Goal: Communication & Community: Answer question/provide support

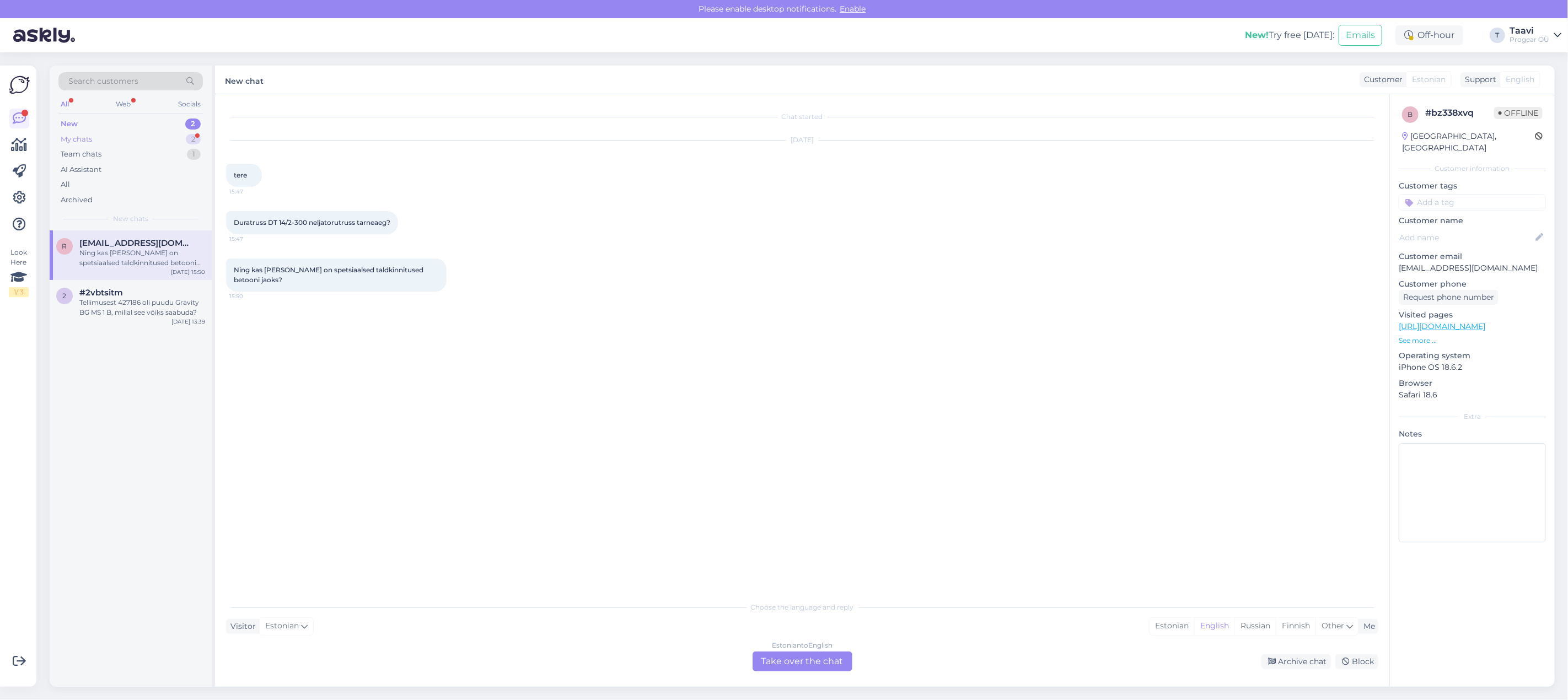
click at [150, 133] on div "My chats 2" at bounding box center [130, 139] width 144 height 15
click at [157, 262] on div "Tere! Ega teil pole IsoAcoustics ISO-200 vm non-clamp stiilis statiivi kõlarite…" at bounding box center [142, 258] width 126 height 20
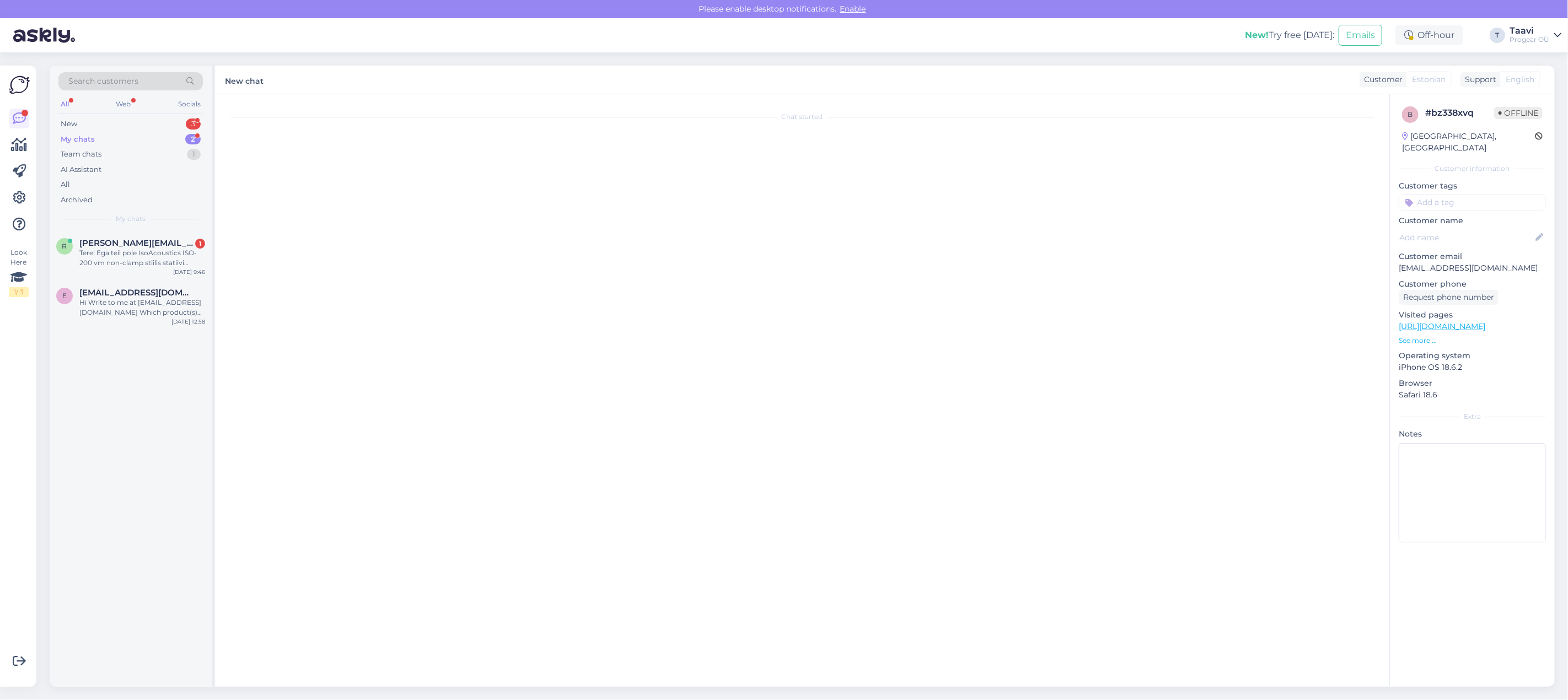
scroll to position [3239, 0]
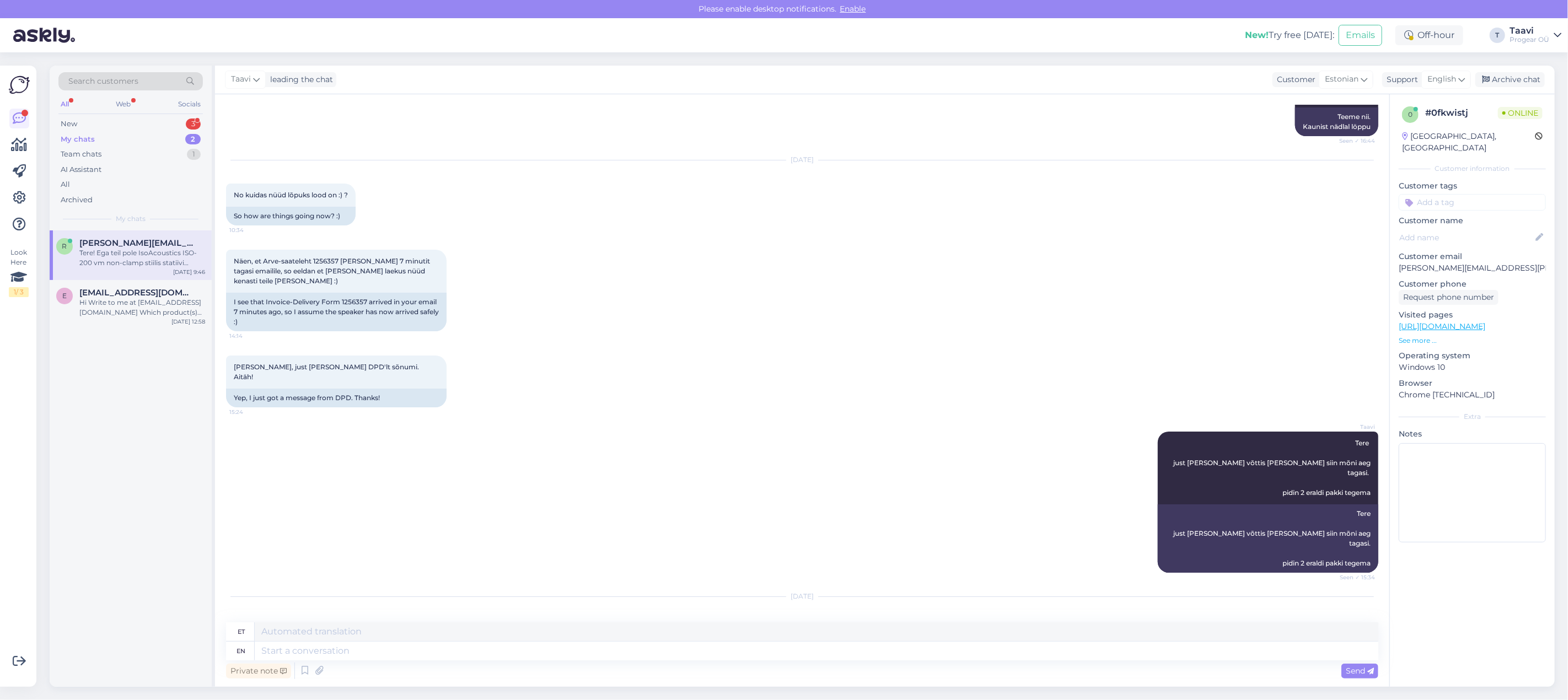
drag, startPoint x: 233, startPoint y: 521, endPoint x: 390, endPoint y: 540, distance: 158.1
click at [390, 620] on div "Tere! Ega teil pole IsoAcoustics ISO-200 vm non-clamp stiilis statiivi kõlarite…" at bounding box center [337, 646] width 221 height 53
copy span "Ega teil pole IsoAcoustics ISO-200 vm non-clamp stiilis statiivi kõlaritele, mi…"
click at [538, 584] on div "[DATE] Tere! Ega teil pole IsoAcoustics ISO-200 vm non-clamp stiilis statiivi k…" at bounding box center [802, 664] width 1152 height 159
click at [368, 632] on textarea at bounding box center [816, 631] width 1123 height 19
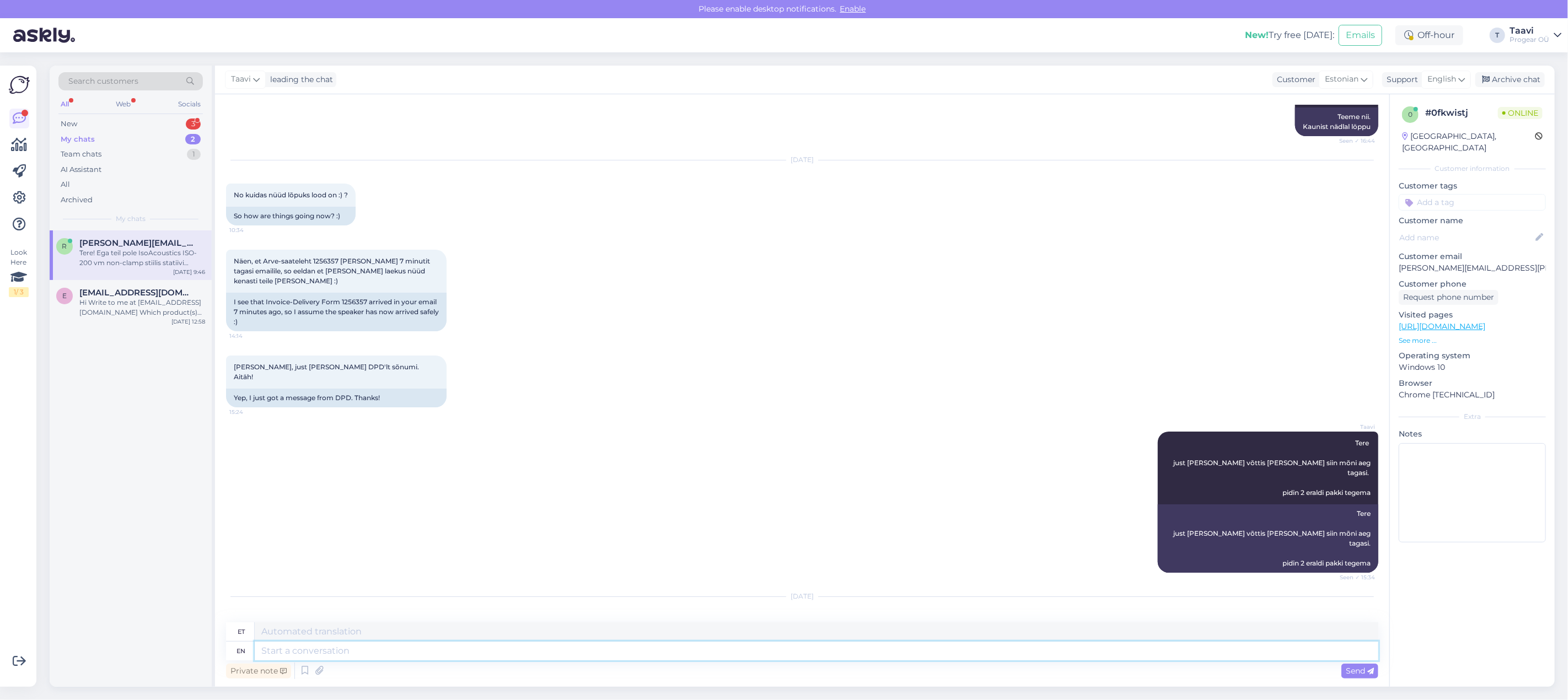
click at [340, 655] on textarea at bounding box center [816, 650] width 1123 height 19
type textarea "Tere"
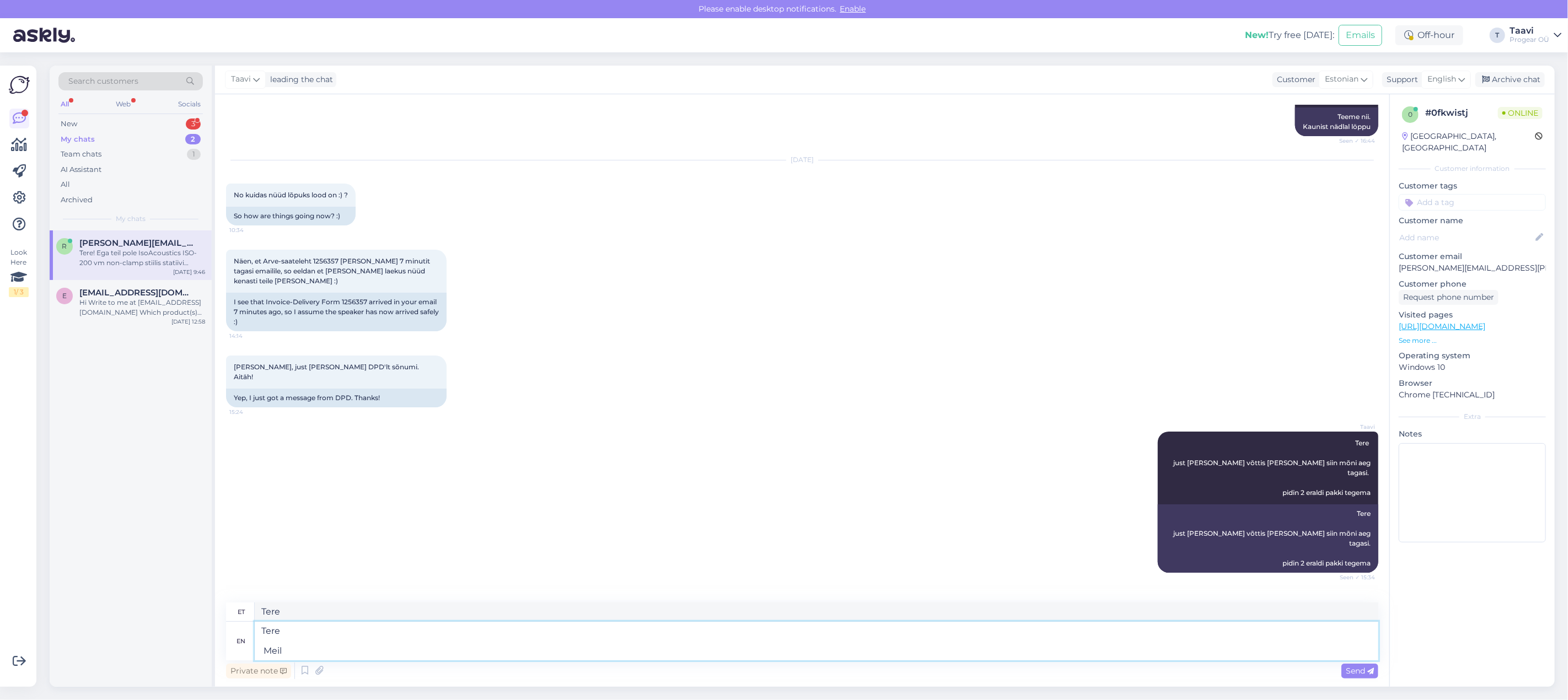
type textarea "Tere Meil s"
type textarea "Tere Meil"
type textarea "Tere [PERSON_NAME]"
type textarea "Tere Meil ​​sellin"
type textarea "Tere [PERSON_NAME]"
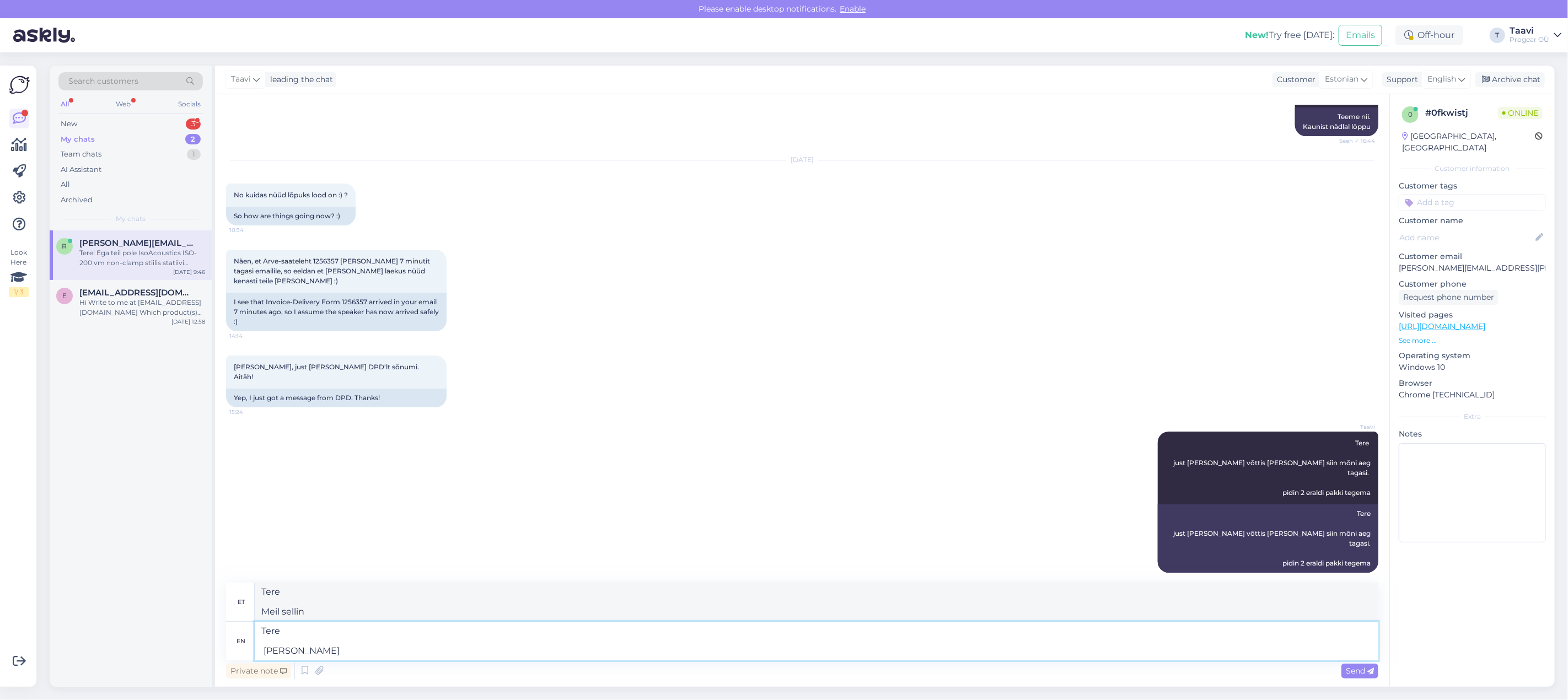
type textarea "Tere Meil ​​selli"
type textarea "Tere Meil sellist"
type textarea "Tere Meil ​​seelist"
type textarea "Tere Meil sellist pakkuda"
type textarea "Tere Meilt selline pakkumine"
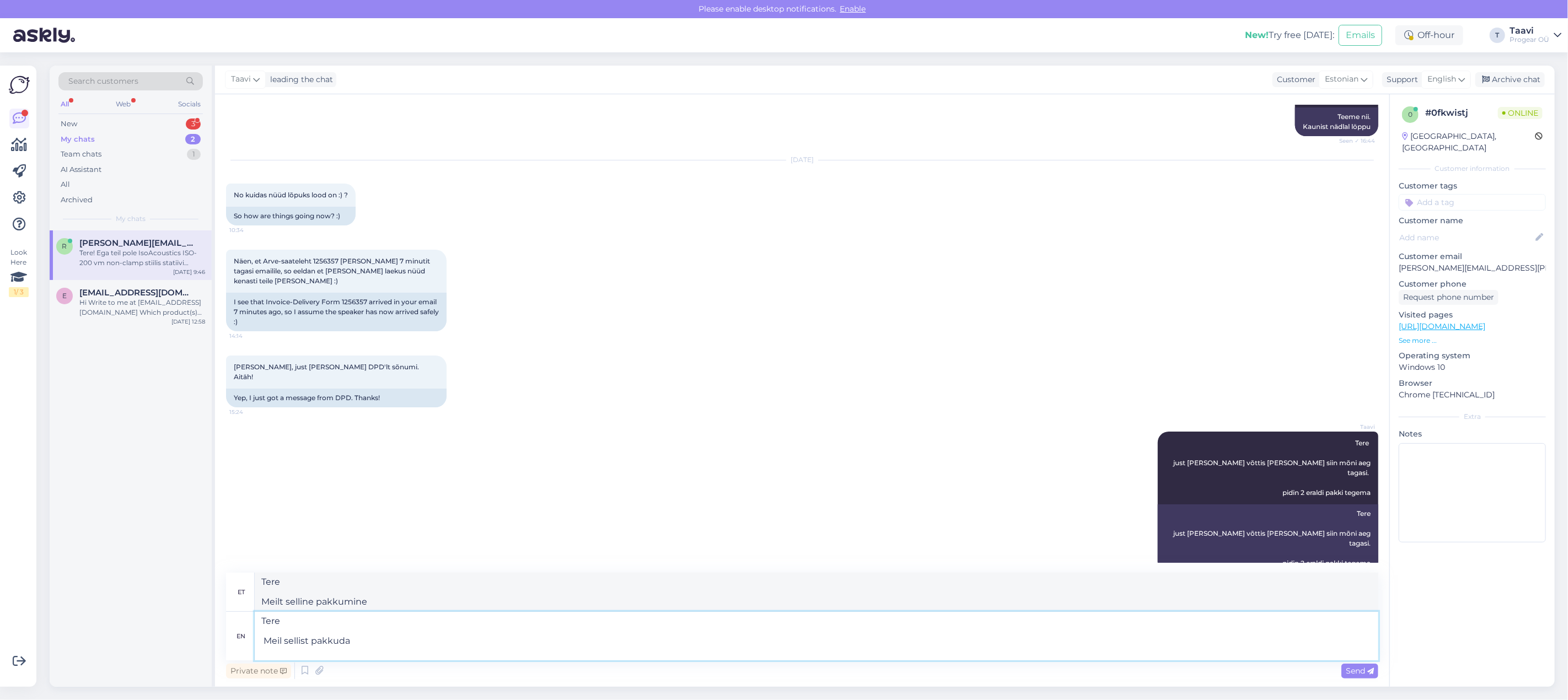
paste textarea "[URL][DOMAIN_NAME]"
type textarea "Tere Meil sellist pakkuda [URL][DOMAIN_NAME]"
type textarea "Tere Meil ​​sellist pakkuda [URL][DOMAIN_NAME]"
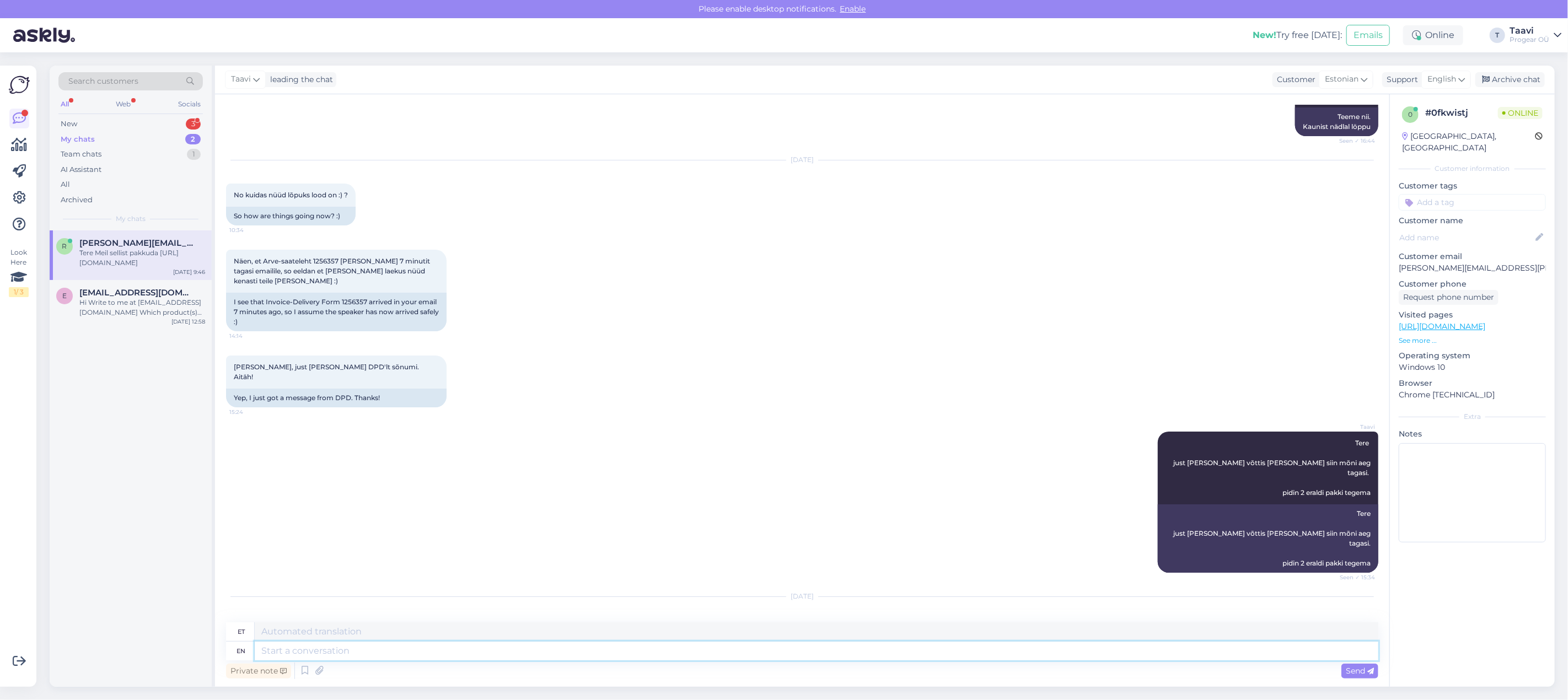
scroll to position [3365, 0]
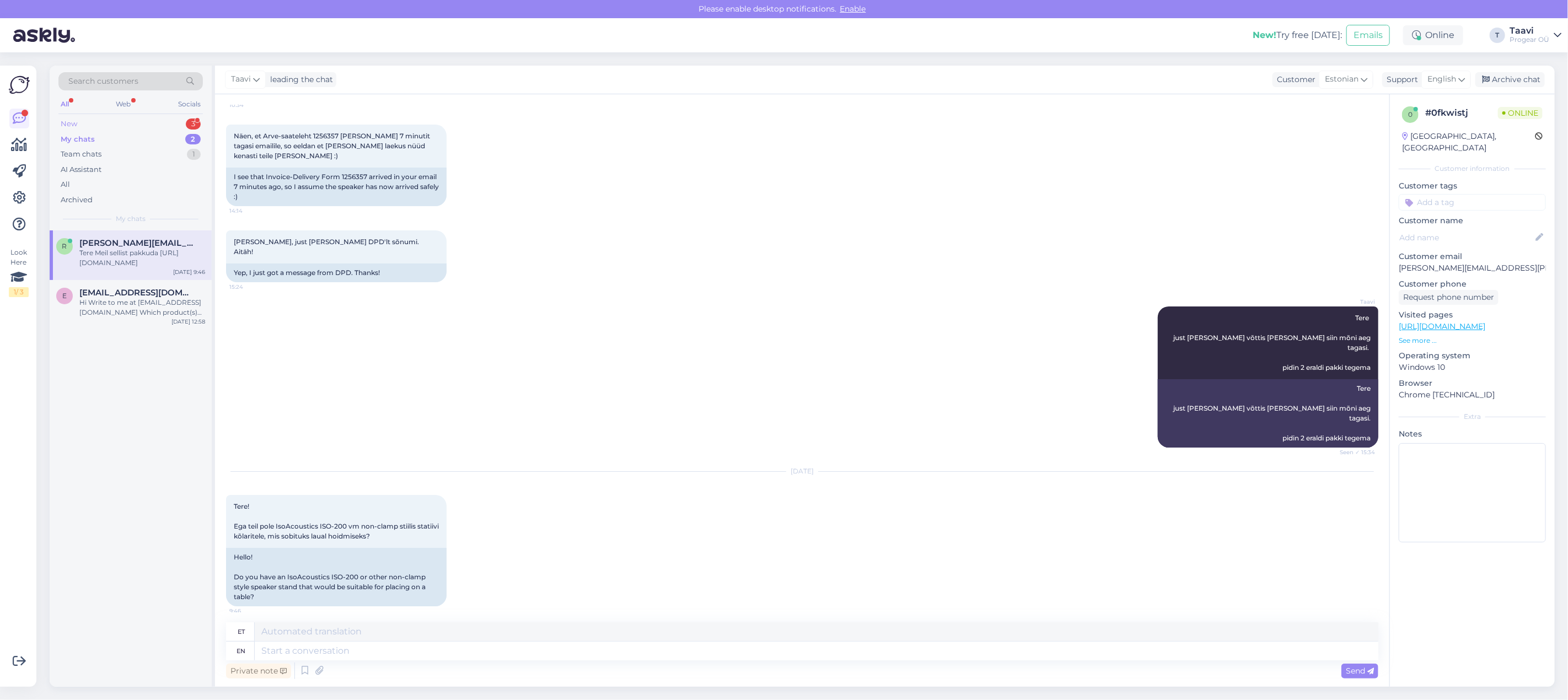
click at [124, 127] on div "New 3" at bounding box center [130, 124] width 144 height 15
click at [133, 257] on div "Tegime augustis kaks tellimust tehnikale, aga ei ole siiani rohkem infot saanud…" at bounding box center [142, 258] width 126 height 20
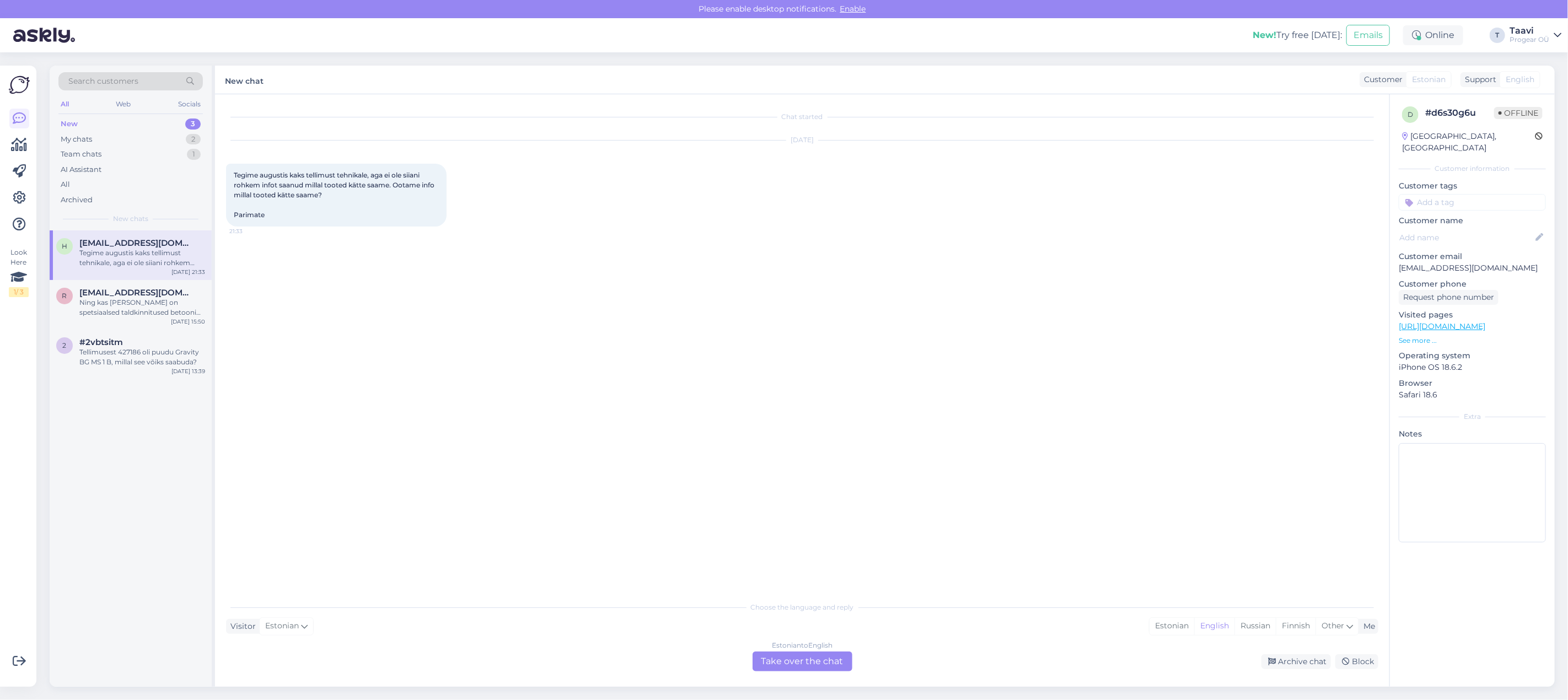
drag, startPoint x: 1501, startPoint y: 260, endPoint x: 1405, endPoint y: 262, distance: 96.0
click at [1405, 262] on div "d # d6s30g6u Offline [GEOGRAPHIC_DATA], [GEOGRAPHIC_DATA] Customer information …" at bounding box center [1472, 327] width 165 height 464
drag, startPoint x: 1398, startPoint y: 258, endPoint x: 1507, endPoint y: 257, distance: 109.0
click at [1502, 262] on p "[EMAIL_ADDRESS][DOMAIN_NAME]" at bounding box center [1472, 268] width 147 height 11
copy p "[EMAIL_ADDRESS][DOMAIN_NAME]"
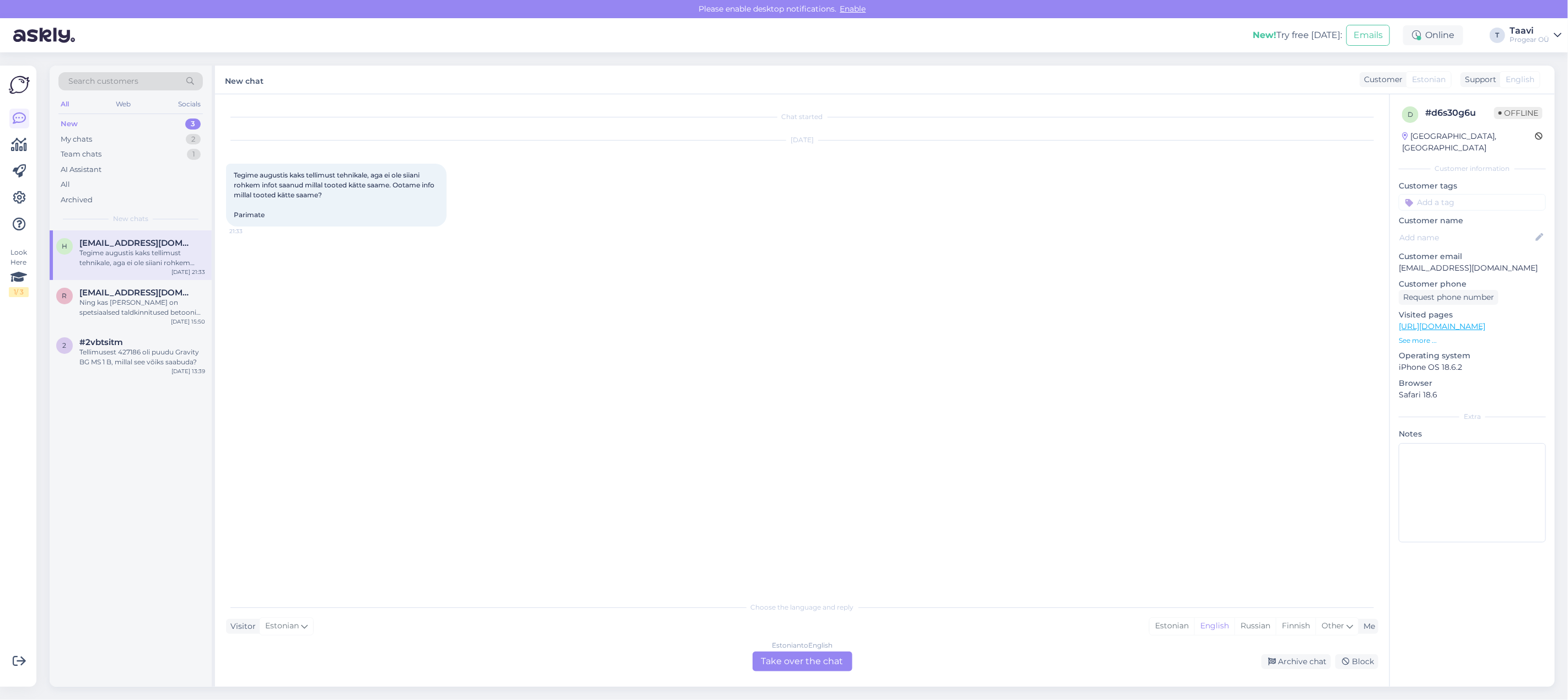
click at [801, 660] on div "Estonian to English Take over the chat" at bounding box center [803, 661] width 100 height 20
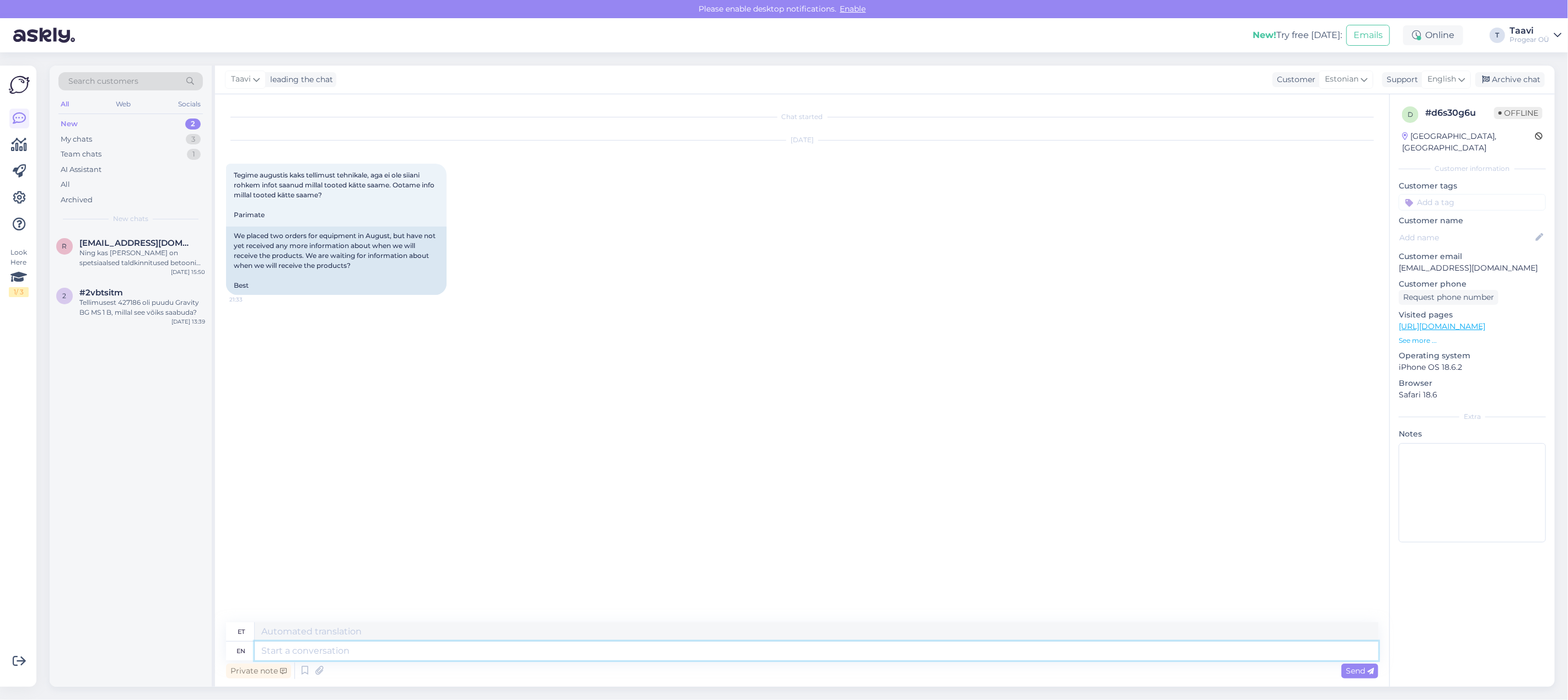
click at [336, 651] on textarea at bounding box center [816, 650] width 1123 height 19
type textarea "Tere"
type textarea "Tere Heleri"
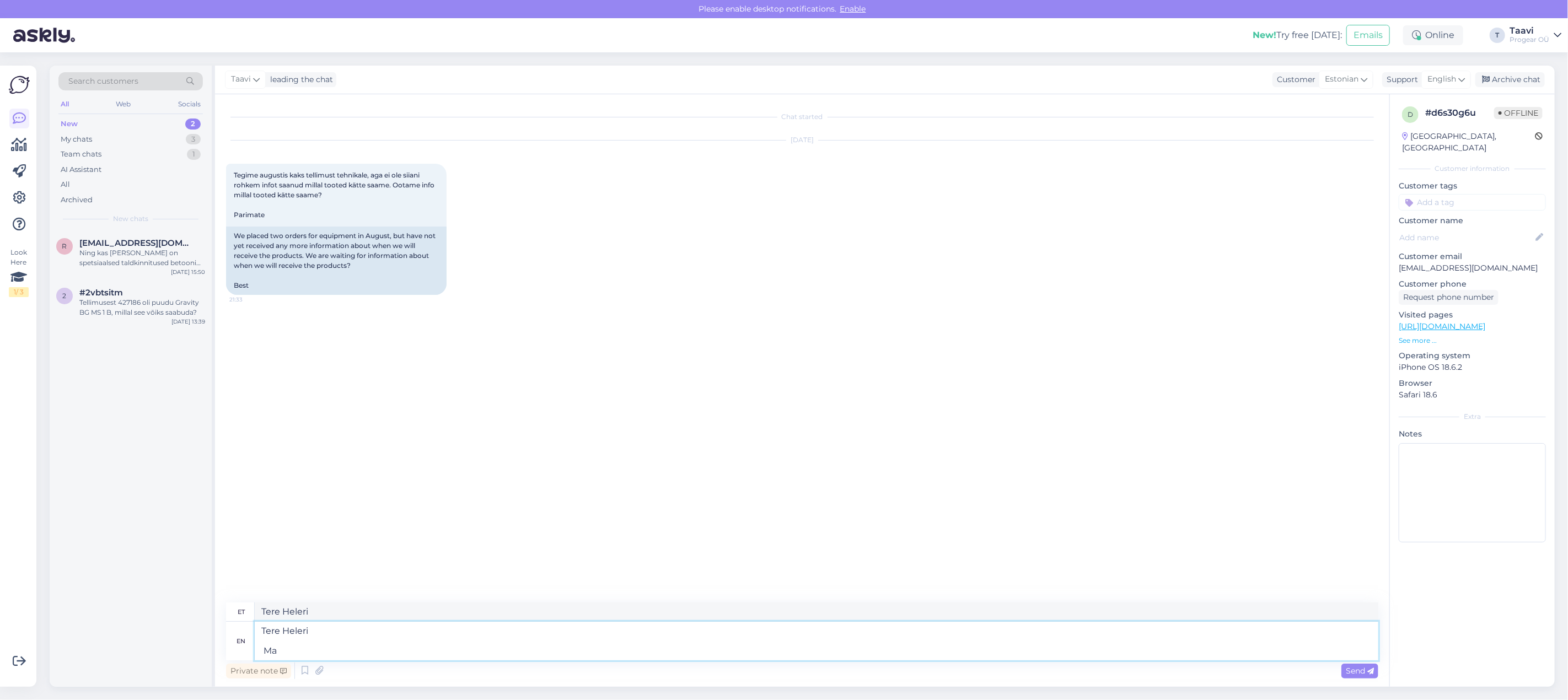
type textarea "Tere Heleri Ma"
type textarea "Tere Heleri Ma omast a"
type textarea "Tere Heleri Ma omast"
type textarea "Tere Heleri Ma omast arutst k"
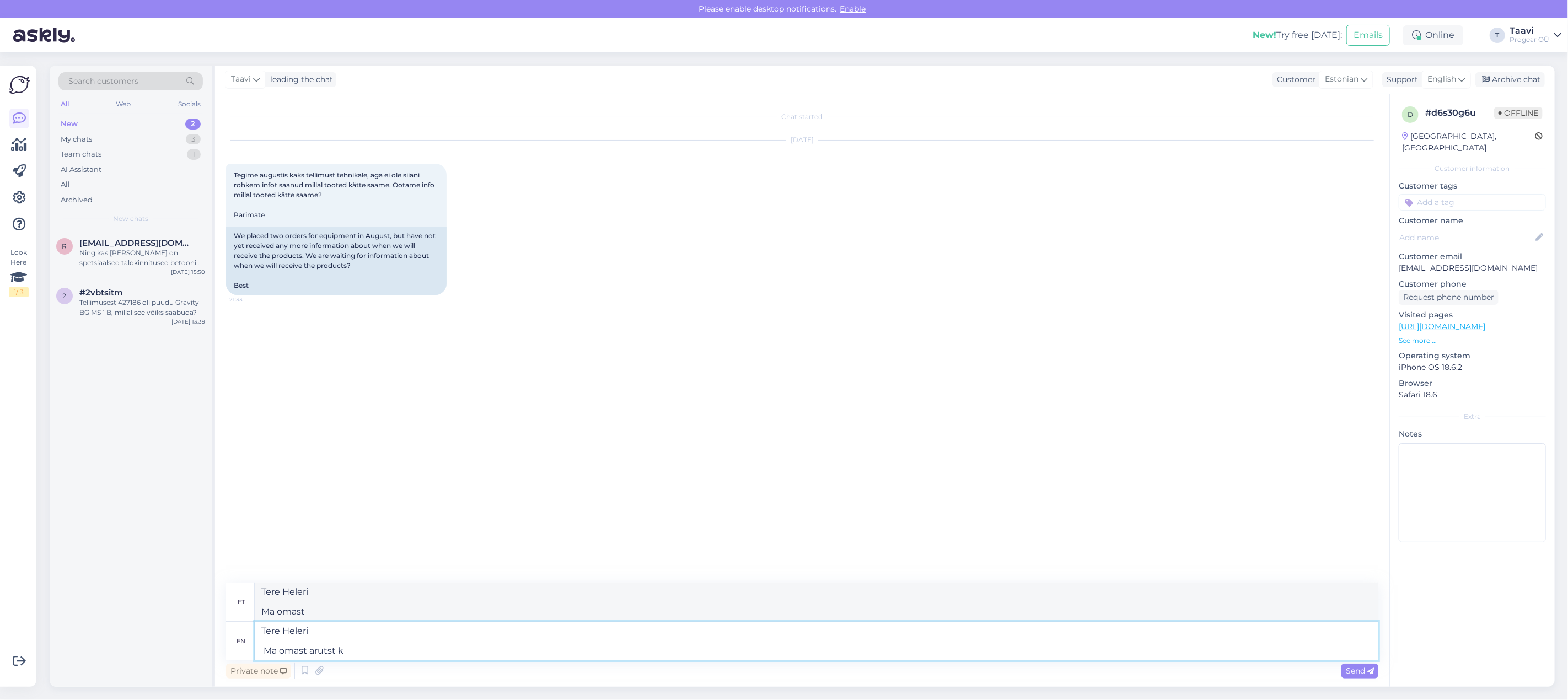
type textarea "Tere Heleri Ma omast arutst"
type textarea "Tere Heleri Ma omast arutst kirjutasdin"
type textarea "Tere Heleri Ma omast arutst kirjutasin ka"
type textarea "Tere Heleri Ma omast arutst kirjutasin"
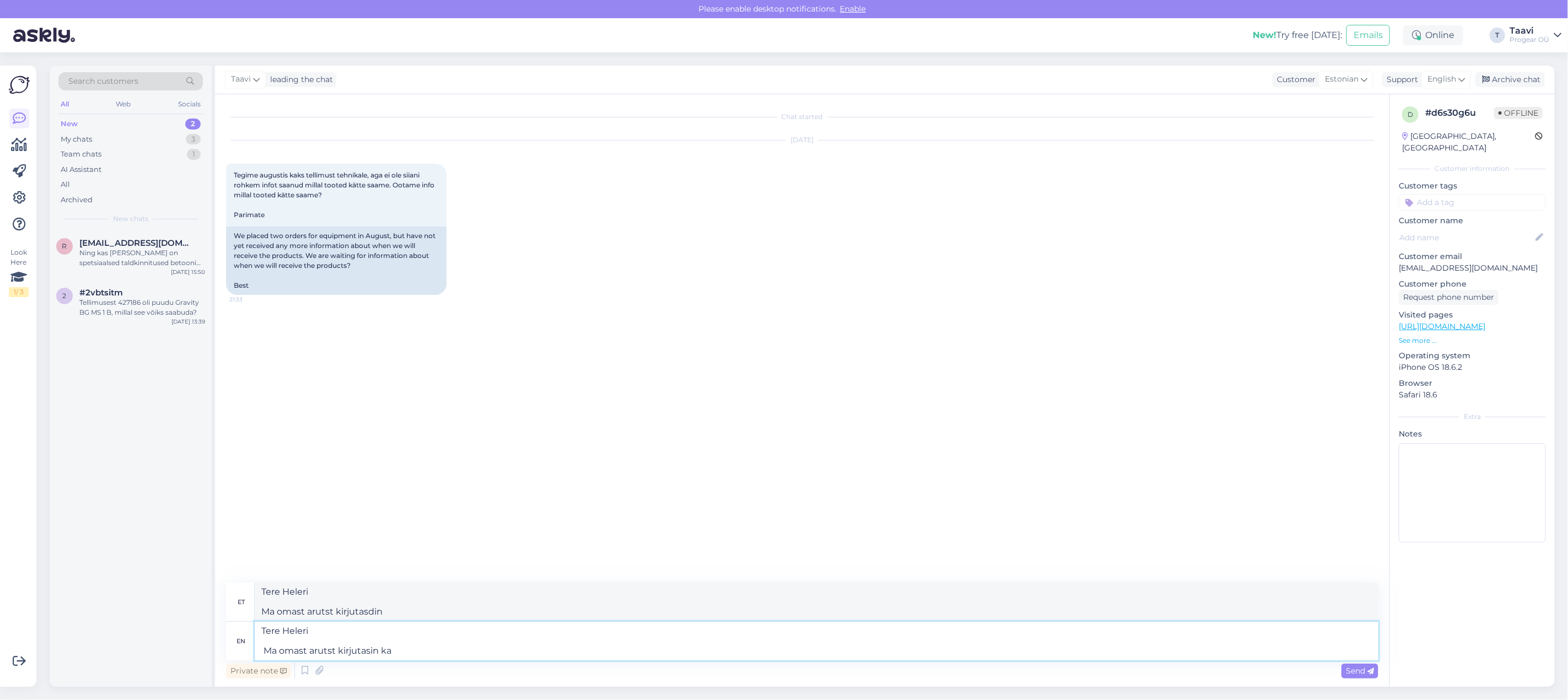
type textarea "Tere Heleri Ma omast arutst kirjutasin ka"
type textarea "Tere Heleri Ma omast arutst kirjutasin ka teile"
type textarea "Tere Heleri Ma omast arutst kirjutasin ka teile."
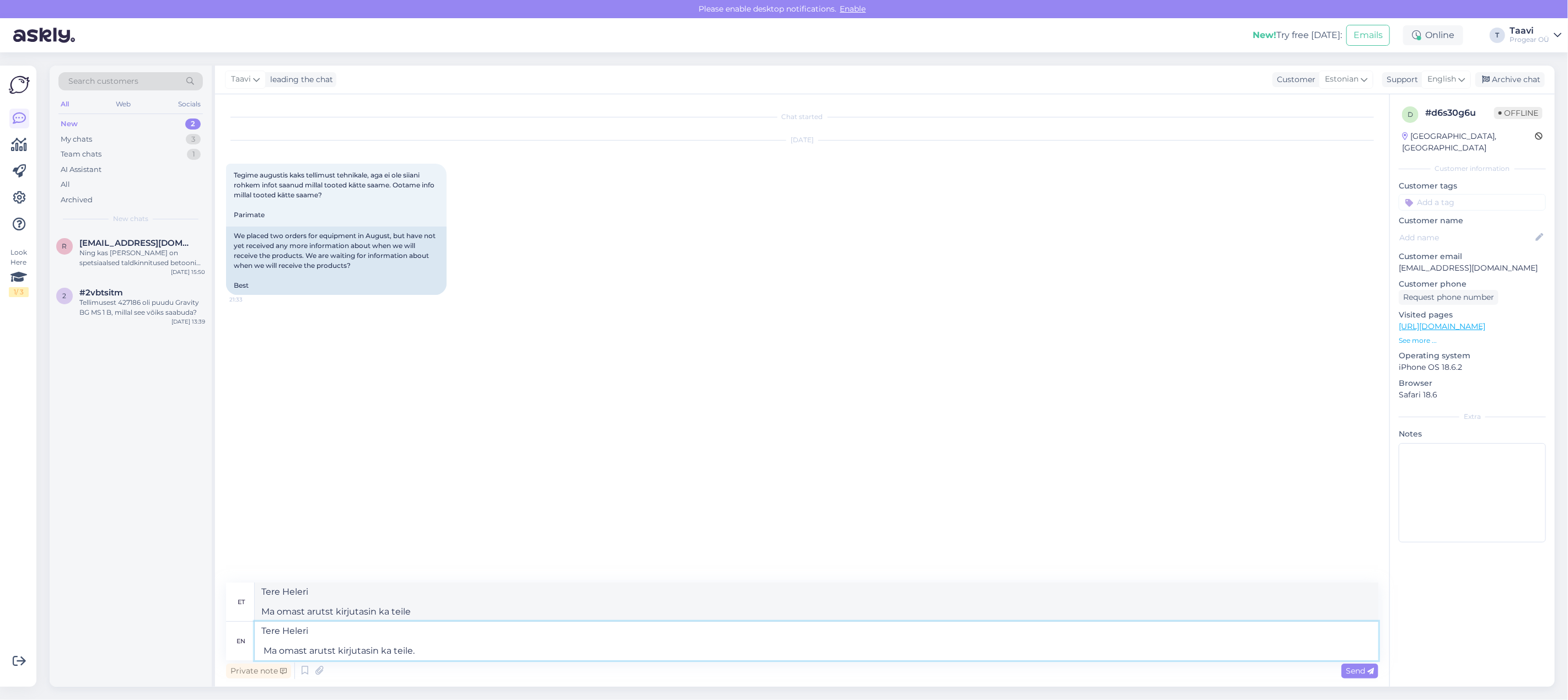
type textarea "Tere Heleri Ma omast arutst kirjutasin ka teile."
type textarea "Tere Heleri Ma omast arutst kirjutasin ka teile. Vbl e"
type textarea "Tere Heleri Ma omast arutst kirjutasin ka teile. Vbl"
type textarea "Tere Heleri Ma omast arutst kirjutasin ka teile. Vbl ei"
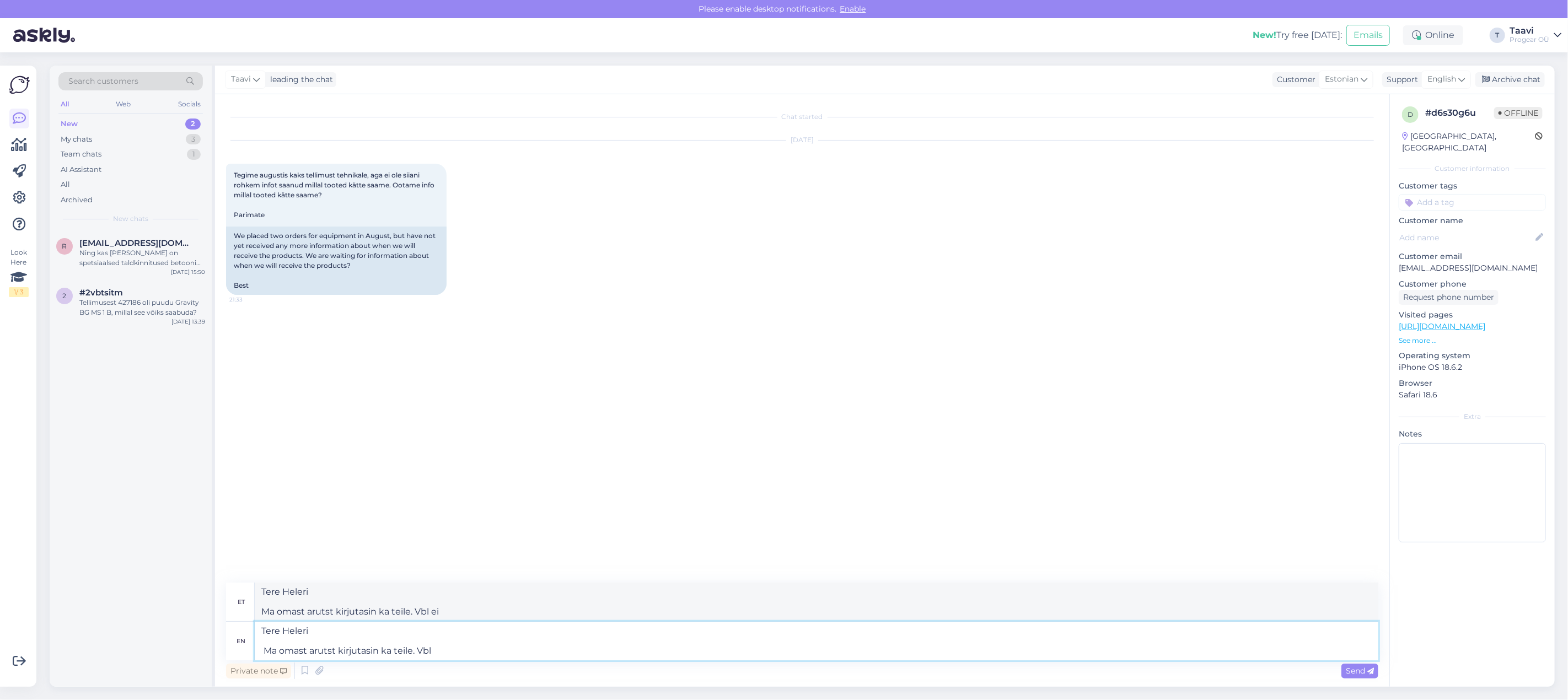
type textarea "Tere Heleri Ma omast arutst kirjutasin ka teile. Vbl"
type textarea "Tere Heleri Ma omast arutst kirjutasin ka teile."
type textarea "Tere Heleri Ma omast arutst kirjutasin ka teile. No vi"
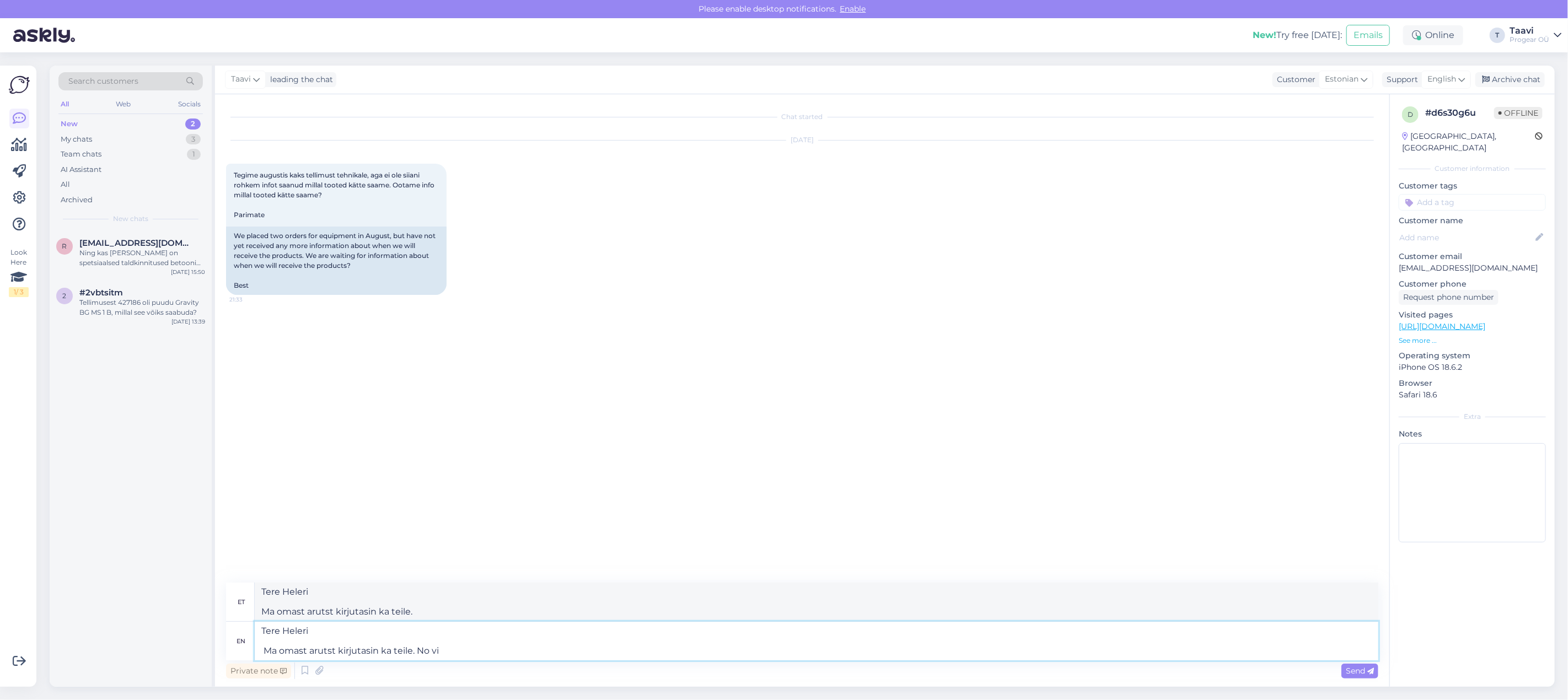
type textarea "Tere Heleri Ma omast arutst kirjutasin ka teile. Ei"
type textarea "Tere Heleri Ma omast arutst kirjutasin ka teile. No vist ei"
type textarea "Tere Heleri Ma omast arutst kirjutasin ka teile. Pole vist"
type textarea "Tere Heleri Ma omast arutst kirjutasin ka teile. No vist ei t"
type textarea "Tere Heleri Ma omast arutst kirjutasin ka teile. No vist ei"
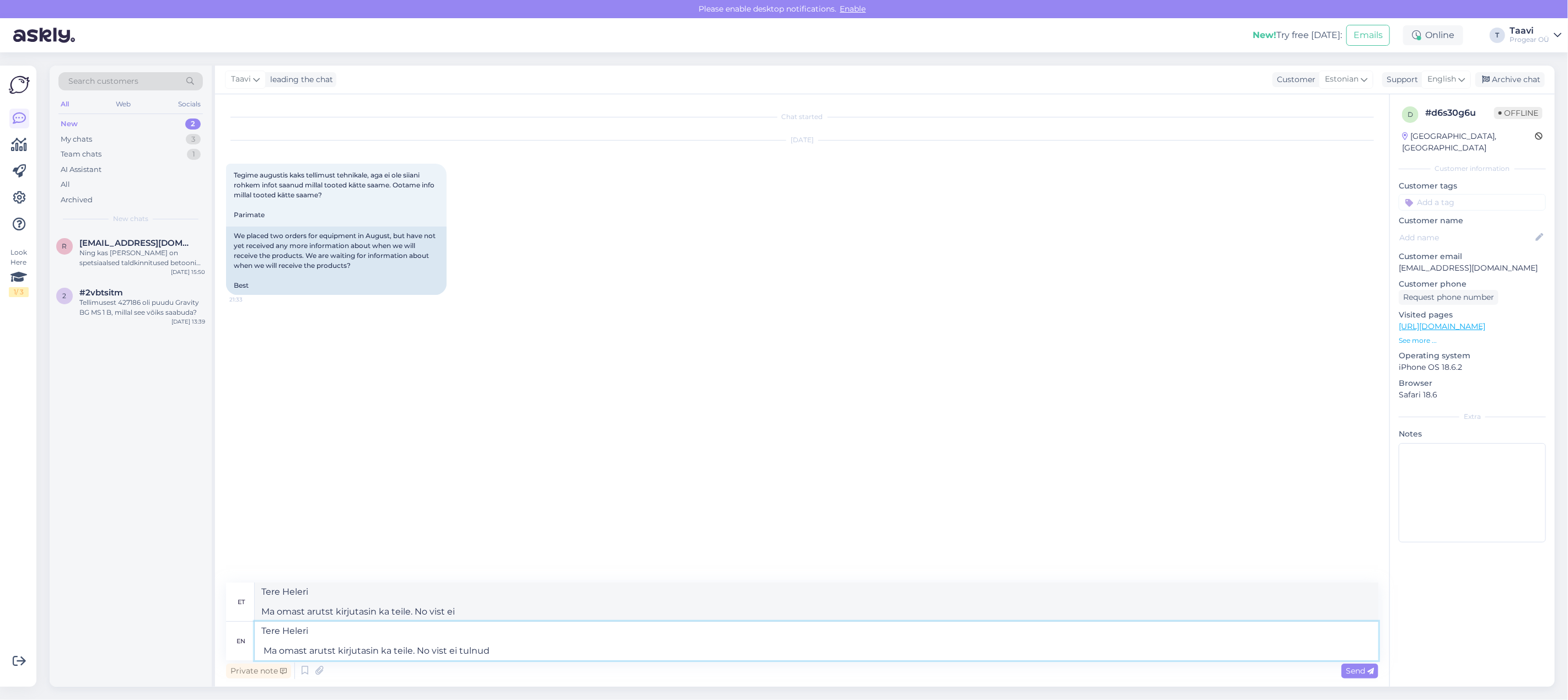
type textarea "Tere Heleri Ma omast arutst kirjutasin ka teile. No vist ei tulnud l"
type textarea "Tere Heleri Ma omast arutst kirjutasin ka teile. No vist ei tulnud"
type textarea "Tere Heleri Ma omast arutst kirjutasin ka teile. No vist ei tulnud läbi"
type textarea "Tere Heleri Ma omast arutst kirjutasin ka teile. No vist ei tulnud läbi mu k"
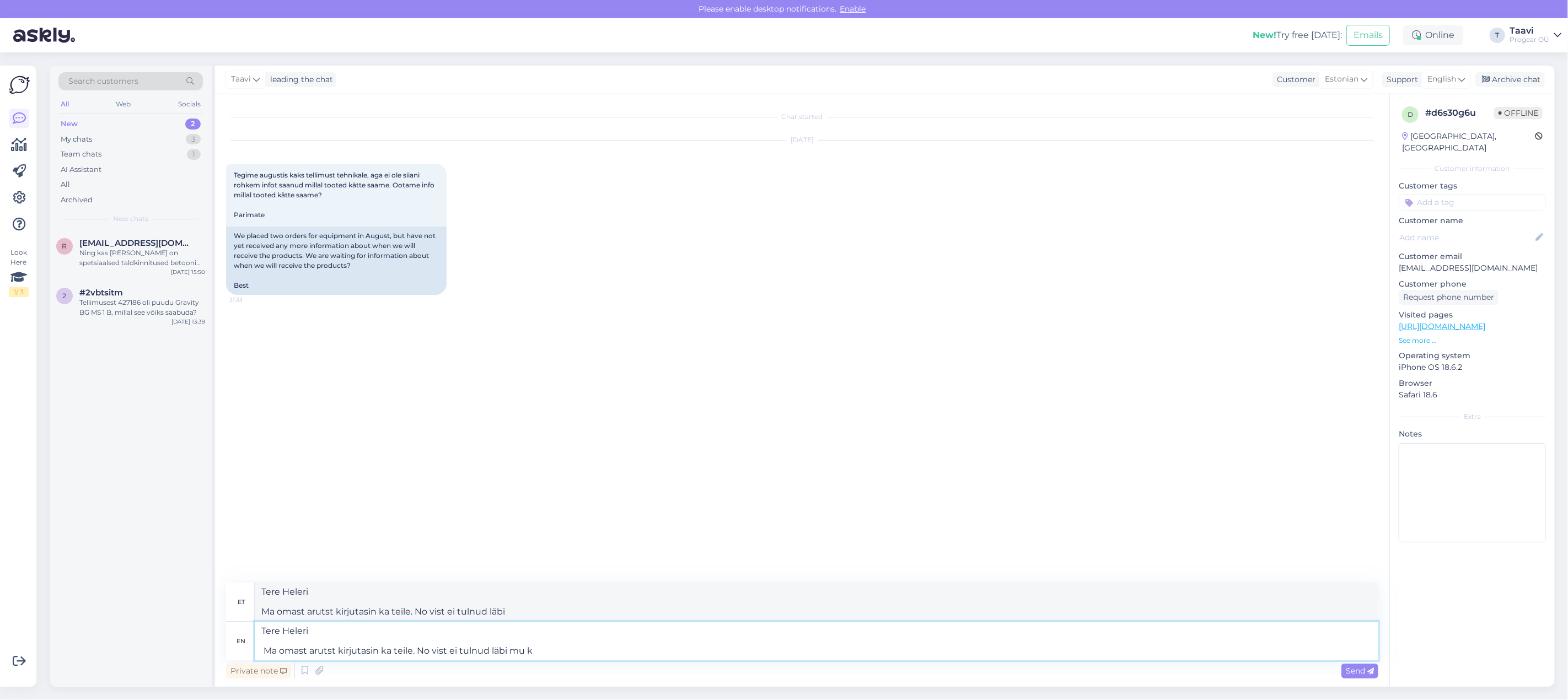
type textarea "Tere Heleri Ma omast arutst kirjutasin ka teile. No vist ei tulnud läbi mu"
type textarea "Tere Heleri Ma omast arutst kirjutasin ka teile. No vist ei tulnud läbi mu kiri…"
type textarea "Tere Heleri Ma omast arutst kirjutasin ka teile. No vist ei tulnud läbi mu kiri"
type textarea "Tere Heleri Ma omast arutst kirjutasin ka teile. No vist ei tulnud läbi mu kiri…"
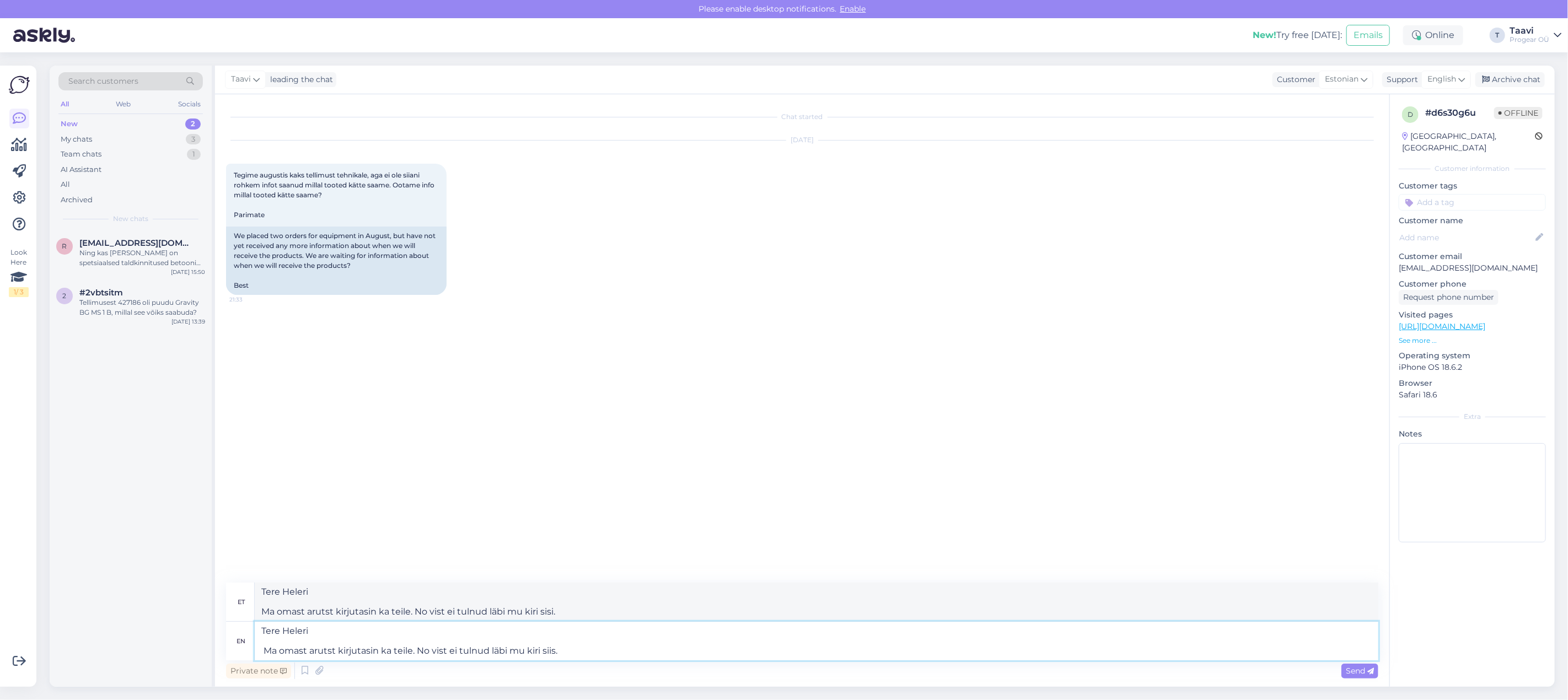
type textarea "Tere Heleri Ma omast arutst kirjutasin ka teile. No vist ei tulnud läbi mu kiri…"
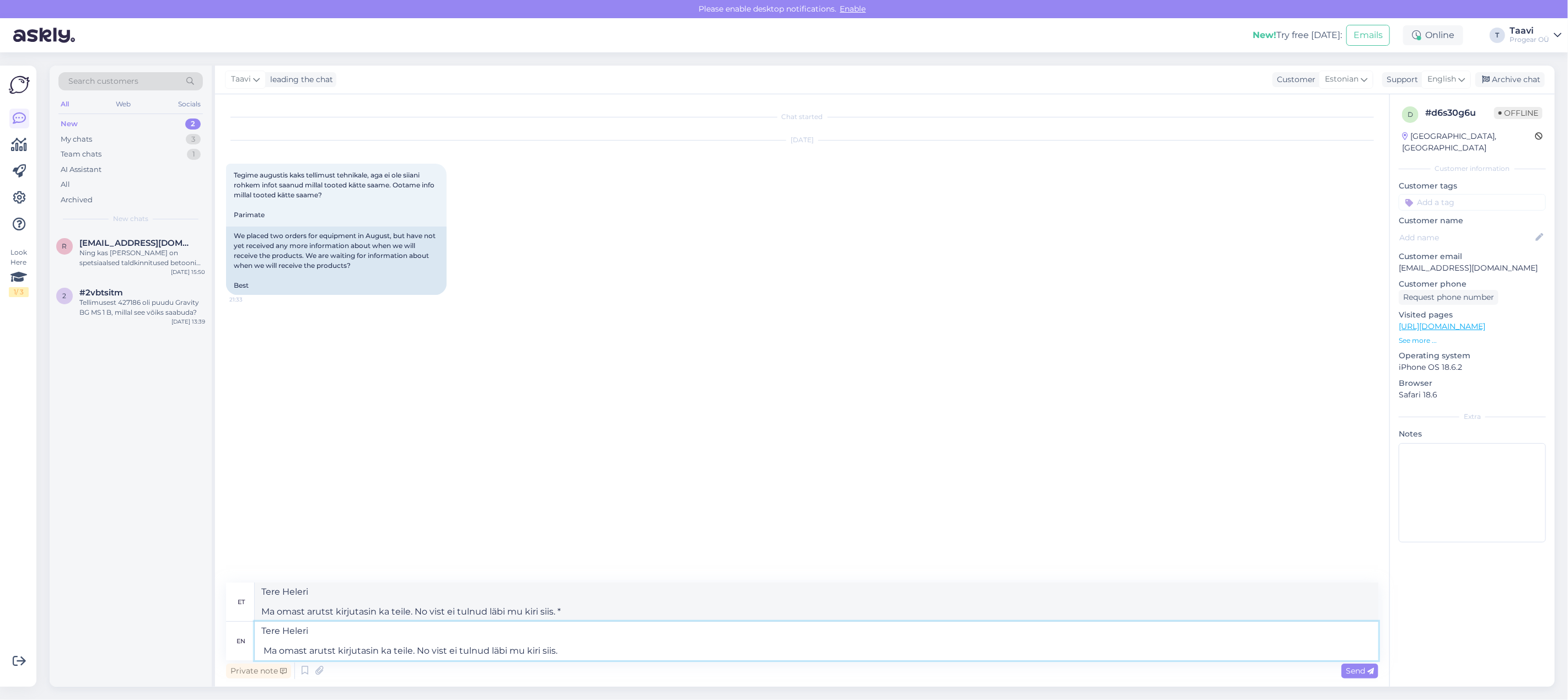
type textarea "Tere Heleri Ma omast arutst kirjutasin ka teile. No vist ei tulnud läbi mu kiri…"
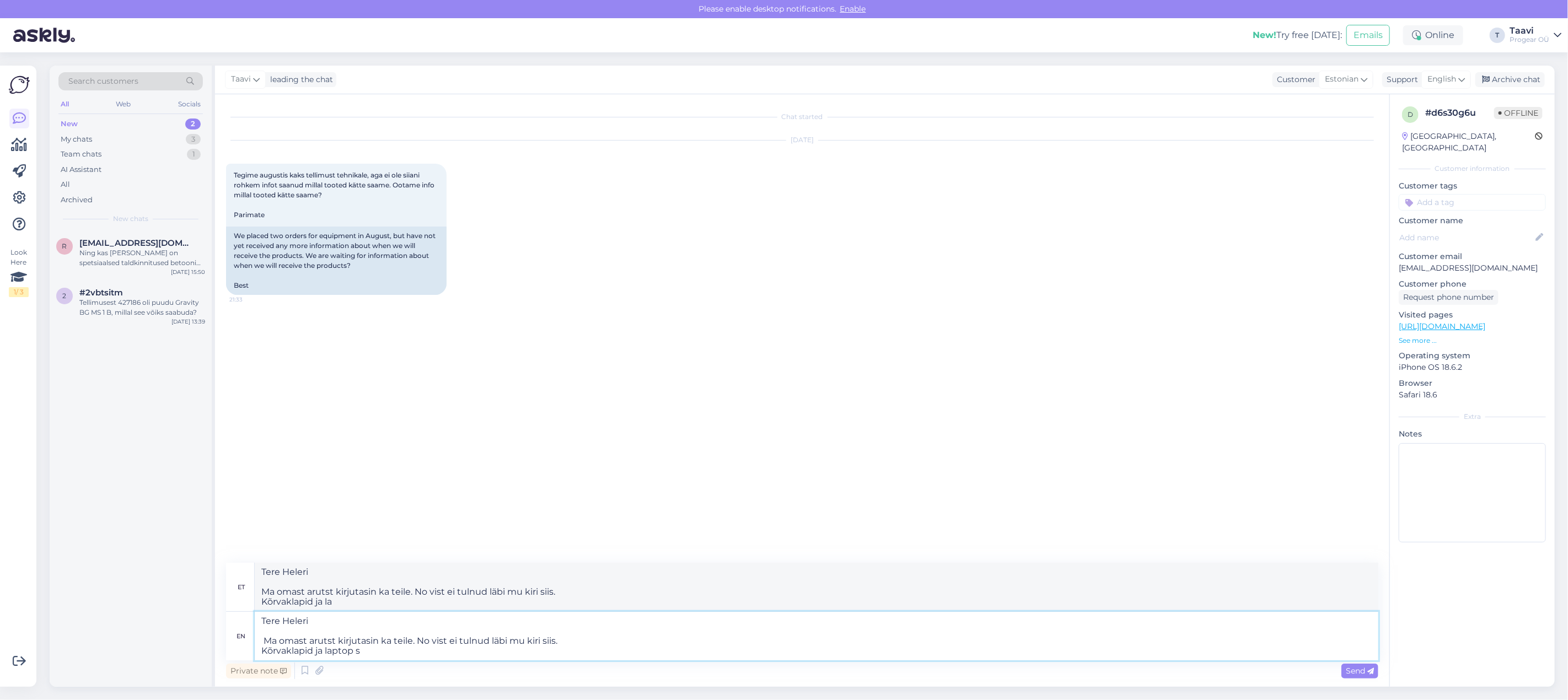
type textarea "Tere Heleri Ma omast arutst kirjutasin ka teile. No vist ei tulnud läbi mu kiri…"
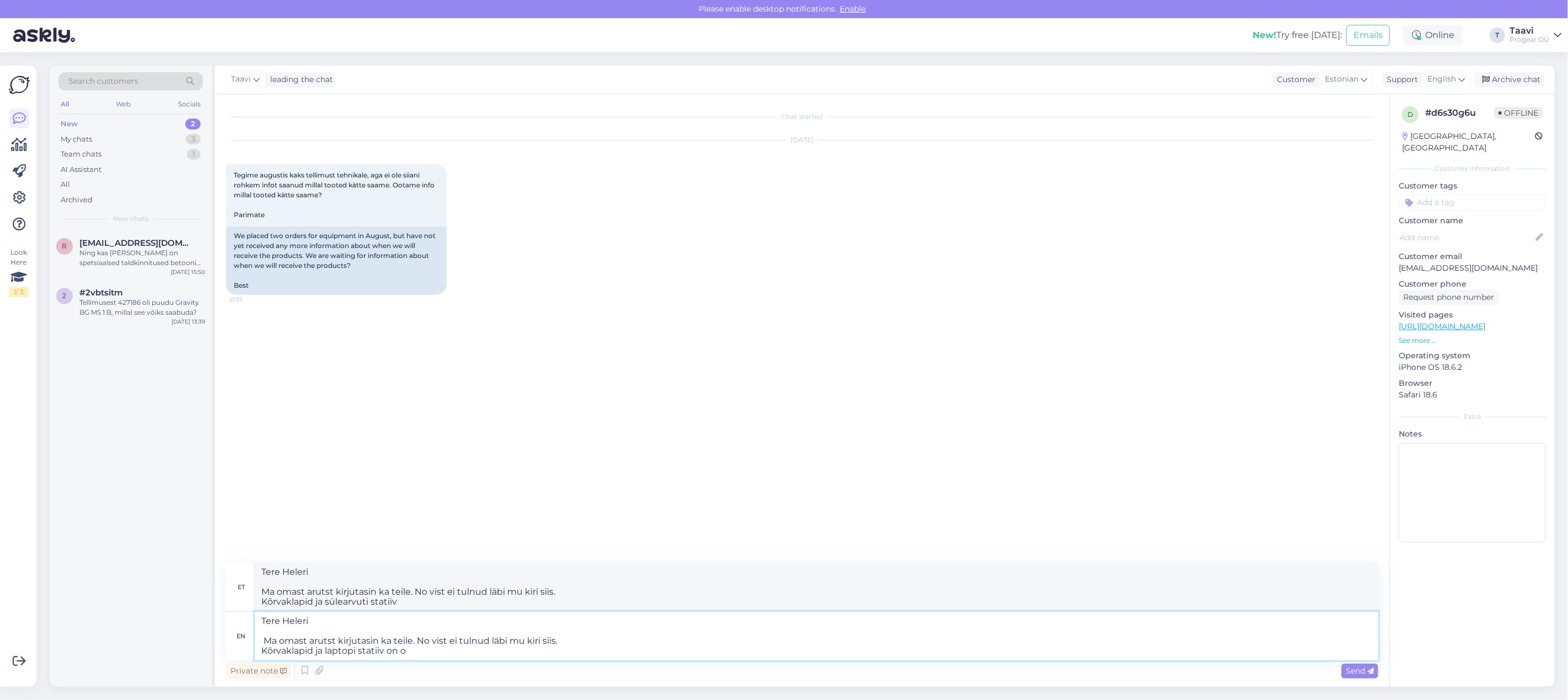
type textarea "Tere Heleri Ma omast arutst kirjutasin ka teile. No vist ei tulnud läbi mu kiri…"
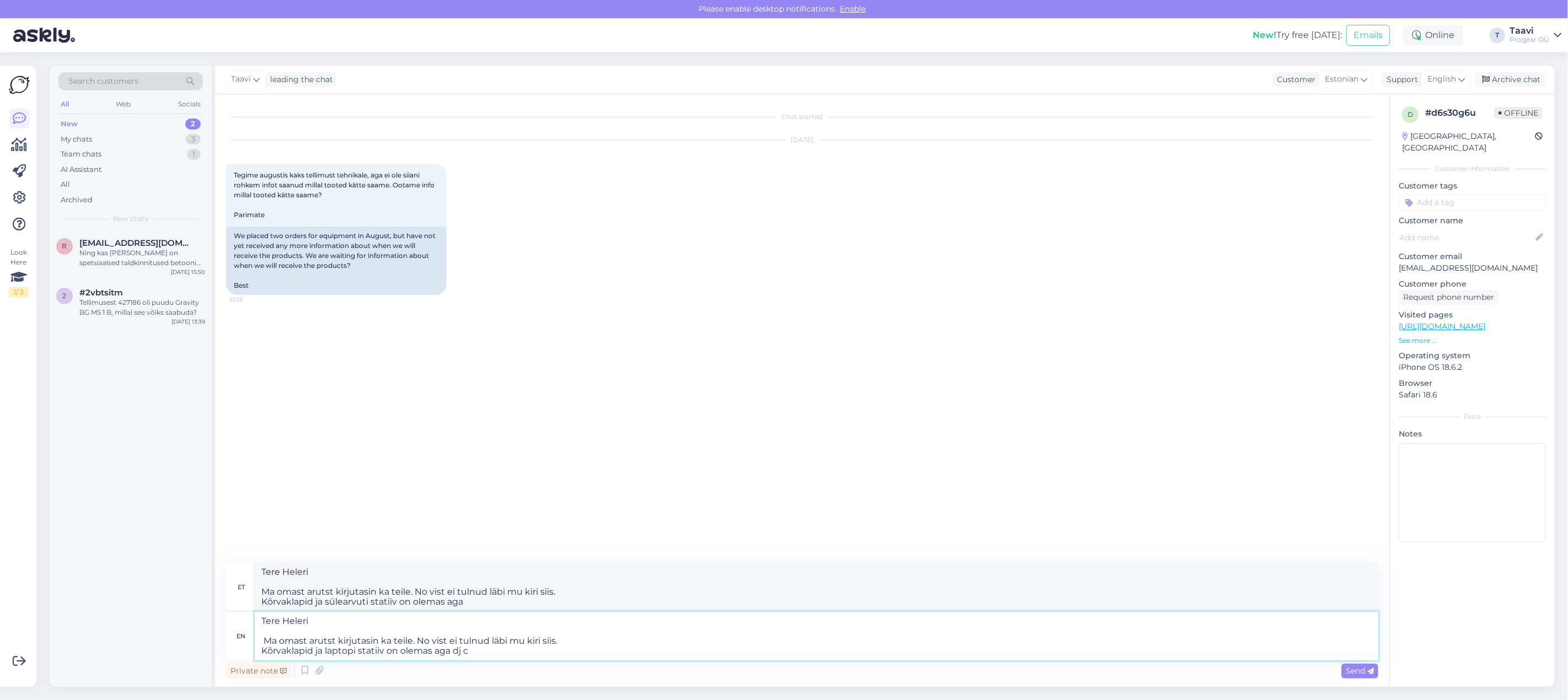
type textarea "Tere Heleri Ma omast arutst kirjutasin ka teile. No vist ei tulnud läbi mu kiri…"
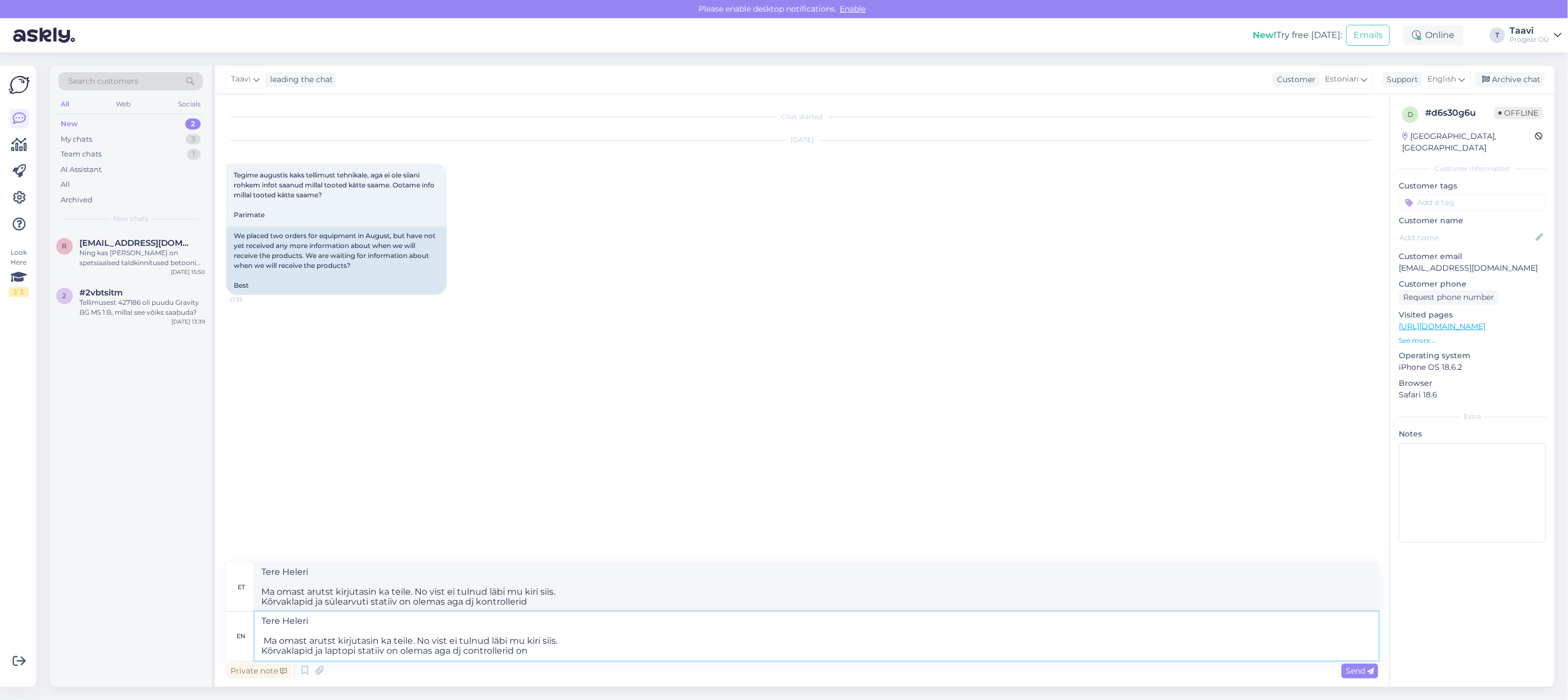
type textarea "Tere Heleri Ma omast arutst kirjutasin ka teile. No vist ei tulnud läbi mu kiri…"
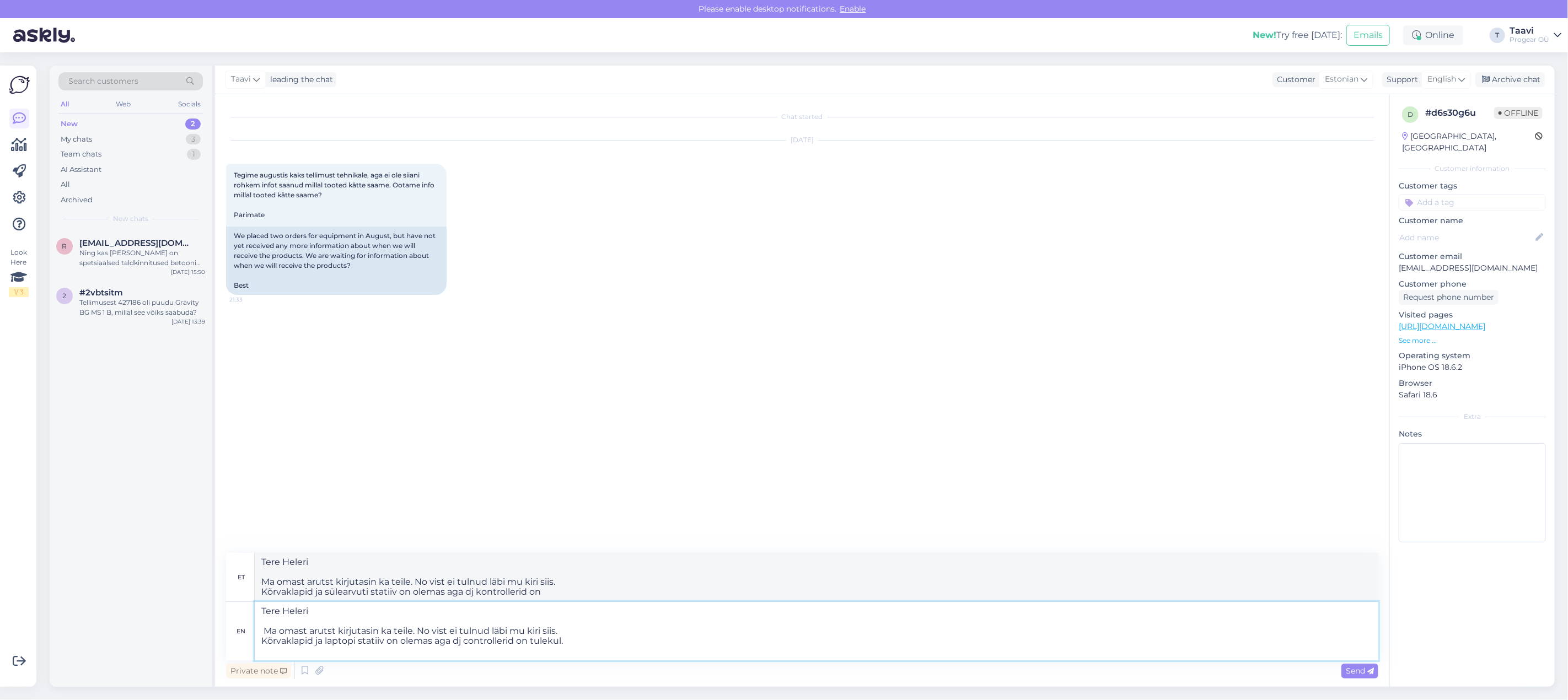
type textarea "Tere Heleri Ma omast arutst kirjutasin ka teile. No vist ei tulnud läbi mu kiri…"
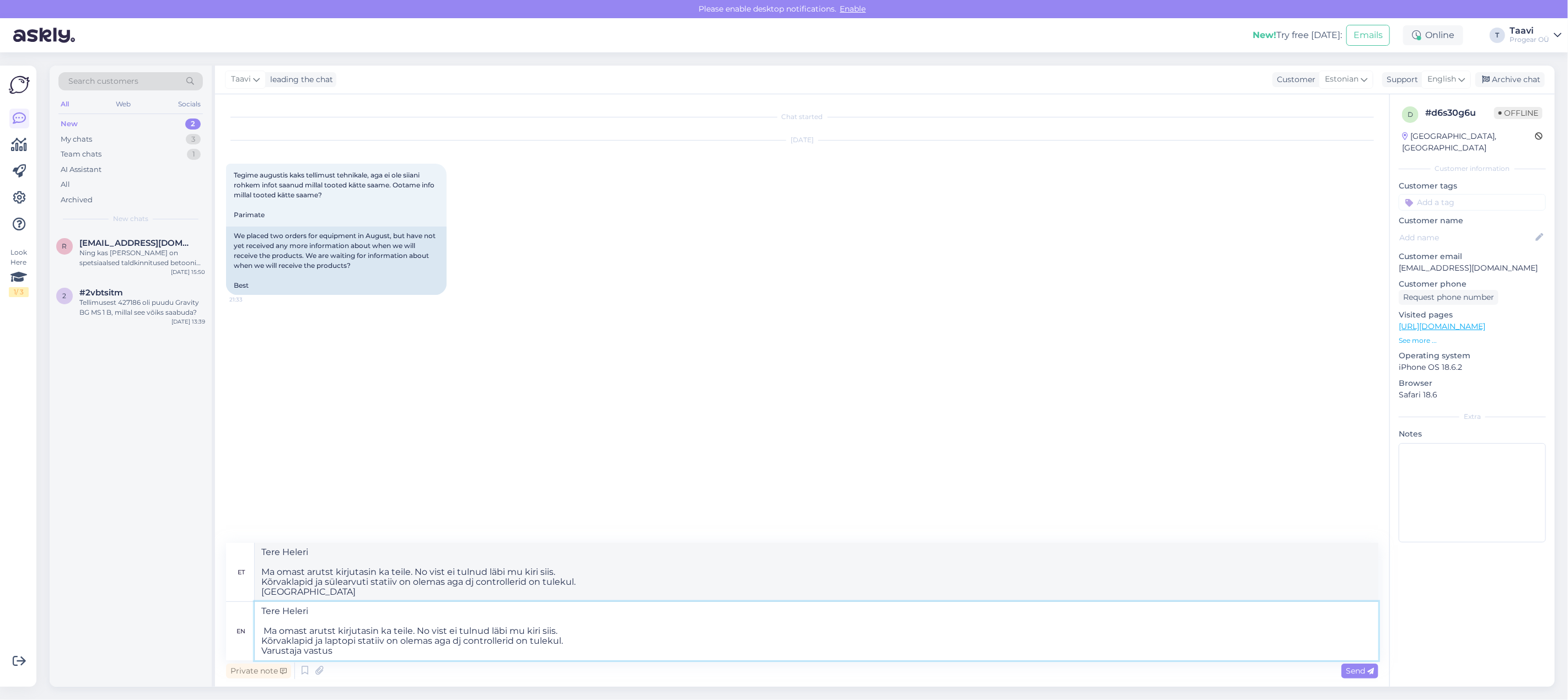
type textarea "Tere Heleri Ma omast arutst kirjutasin ka teile. No vist ei tulnud läbi mu kiri…"
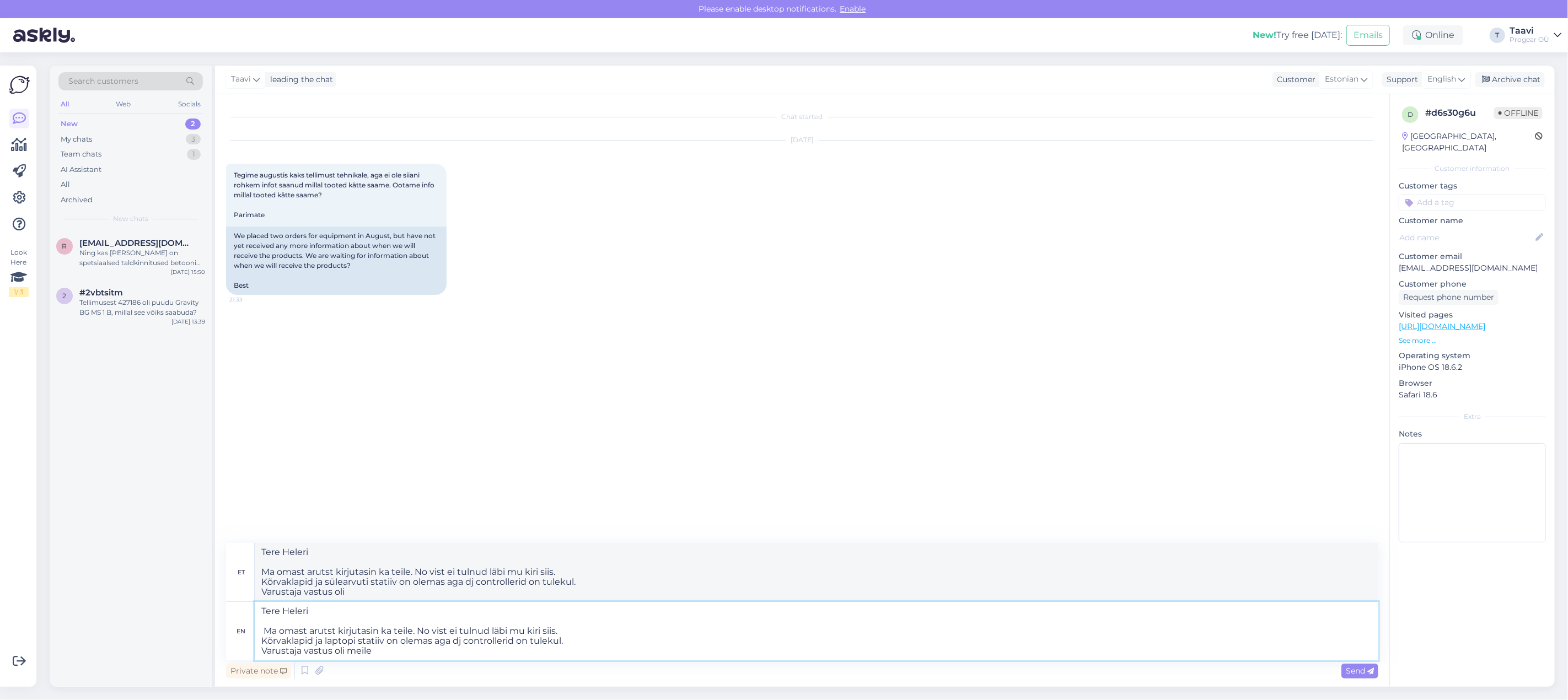
type textarea "Tere Heleri Ma omast arutst kirjutasin ka teile. No vist ei tulnud läbi mu kiri…"
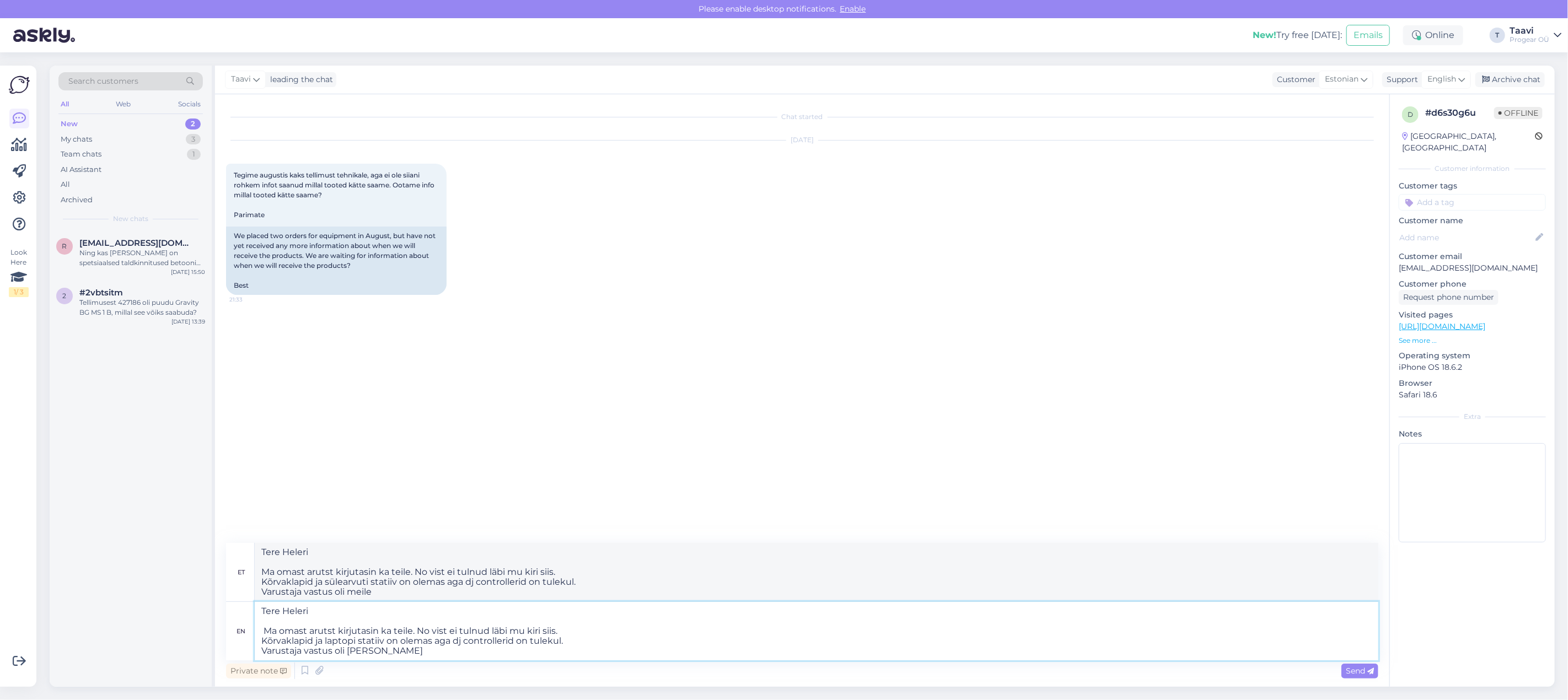
type textarea "Tere Heleri Ma omast arutst kirjutasin ka teile. No vist ei tulnud läbi mu kiri…"
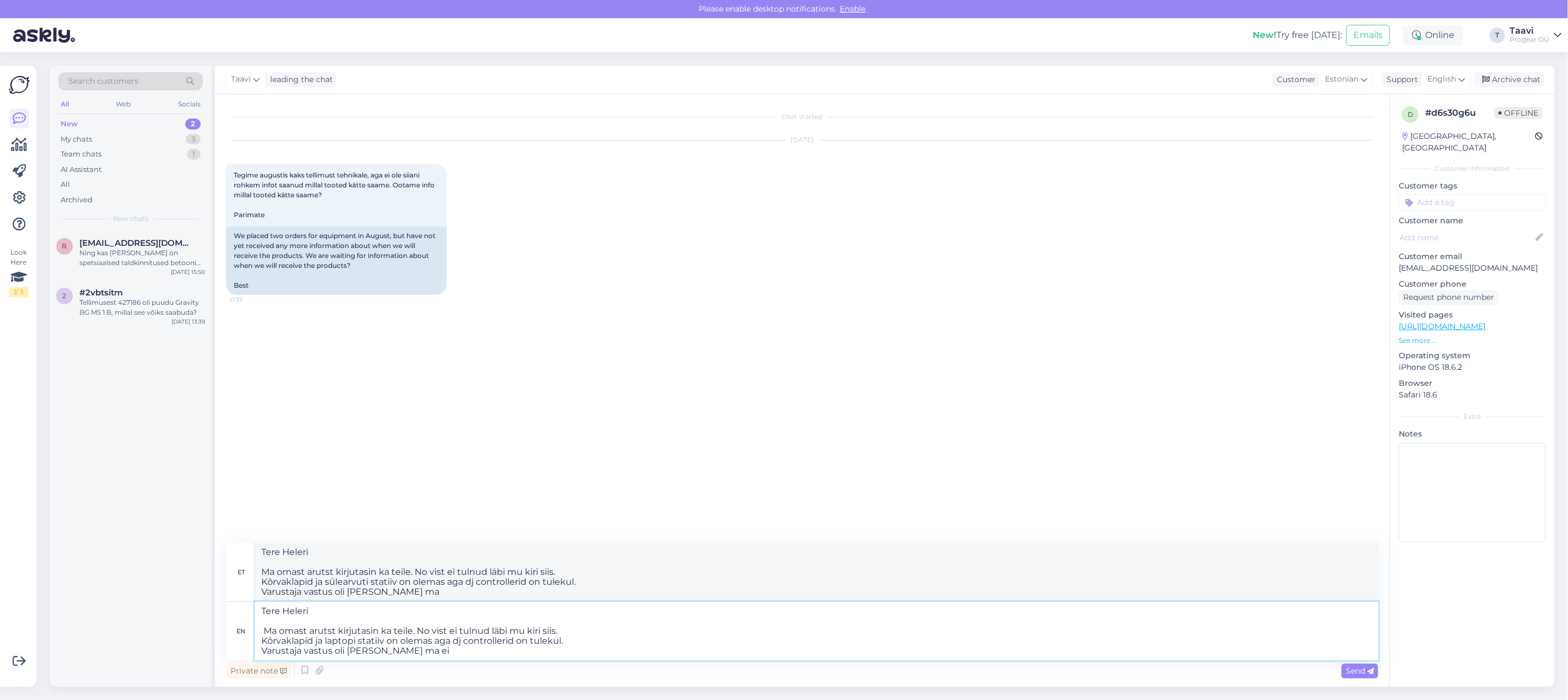
type textarea "Tere Heleri Ma omast arutst kirjutasin ka teile. No vist ei tulnud läbi mu kiri…"
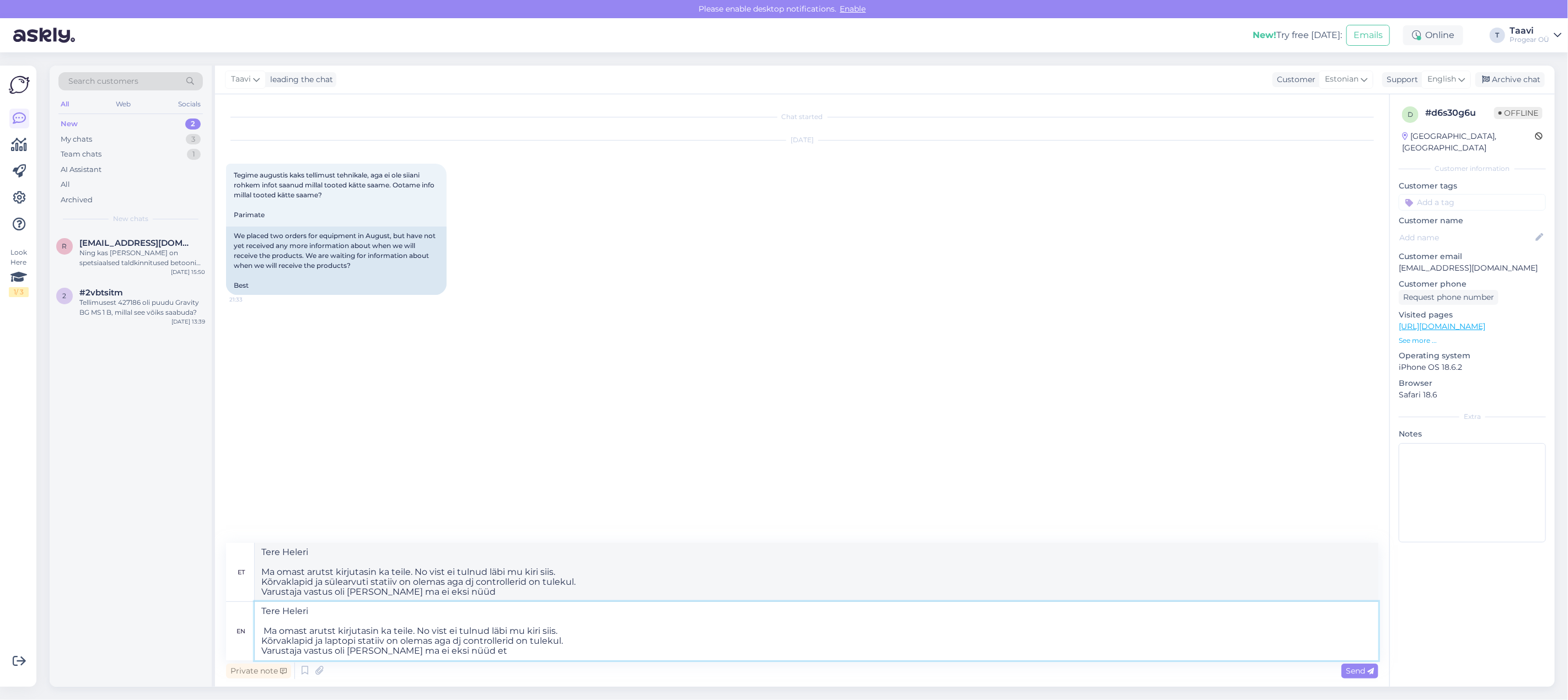
type textarea "Tere Heleri Ma omast arutst kirjutasin ka teile. No vist ei tulnud läbi mu kiri…"
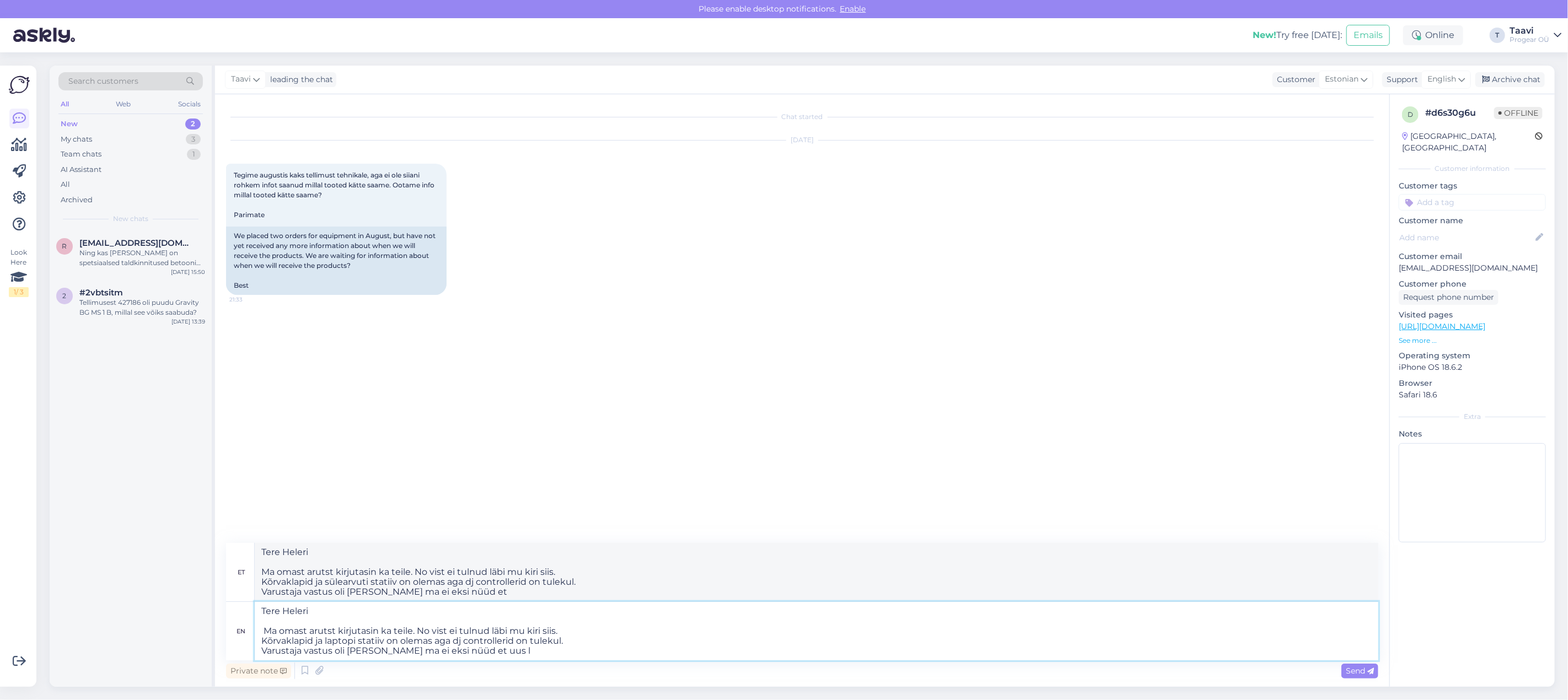
type textarea "Tere Heleri Ma omast arutst kirjutasin ka teile. No vist ei tulnud läbi mu kiri…"
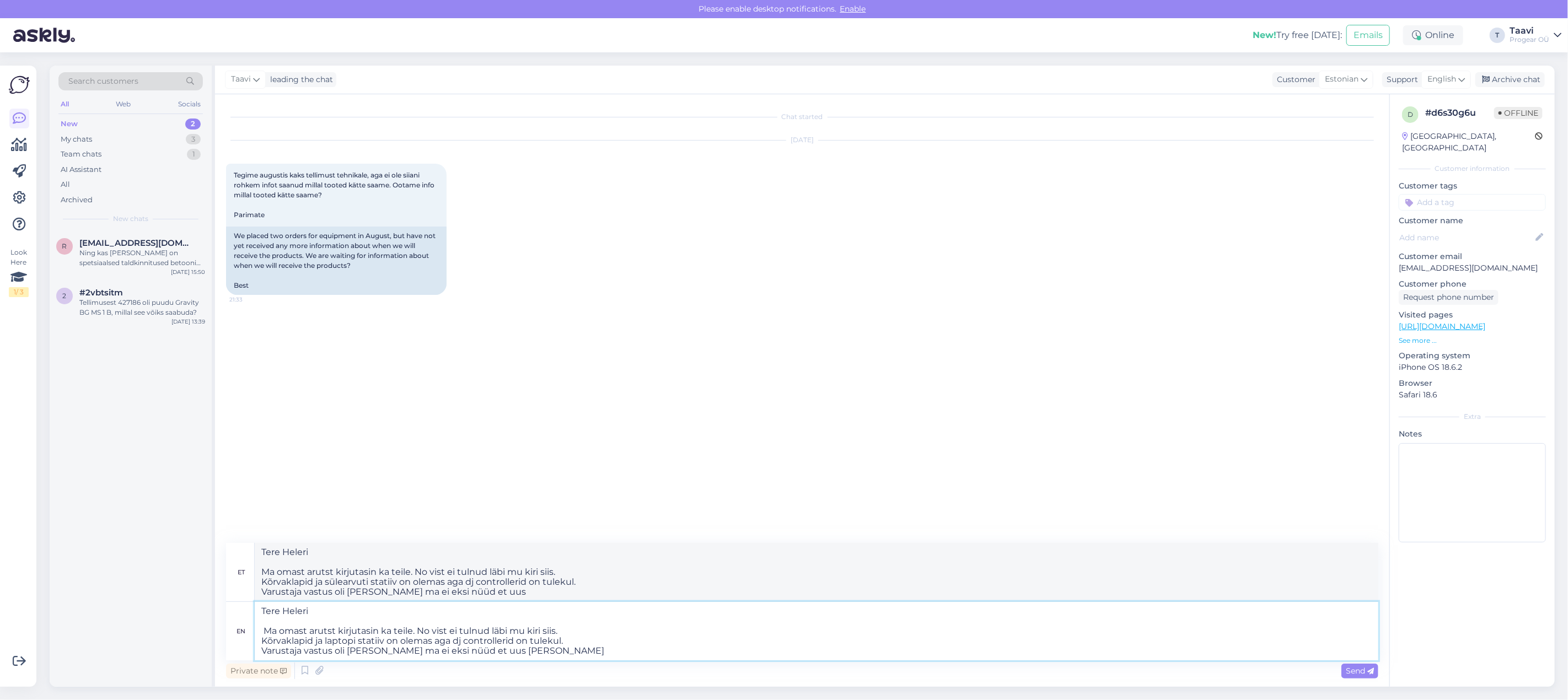
type textarea "Tere Heleri Ma omast arutst kirjutasin ka teile. No vist ei tulnud läbi mu kiri…"
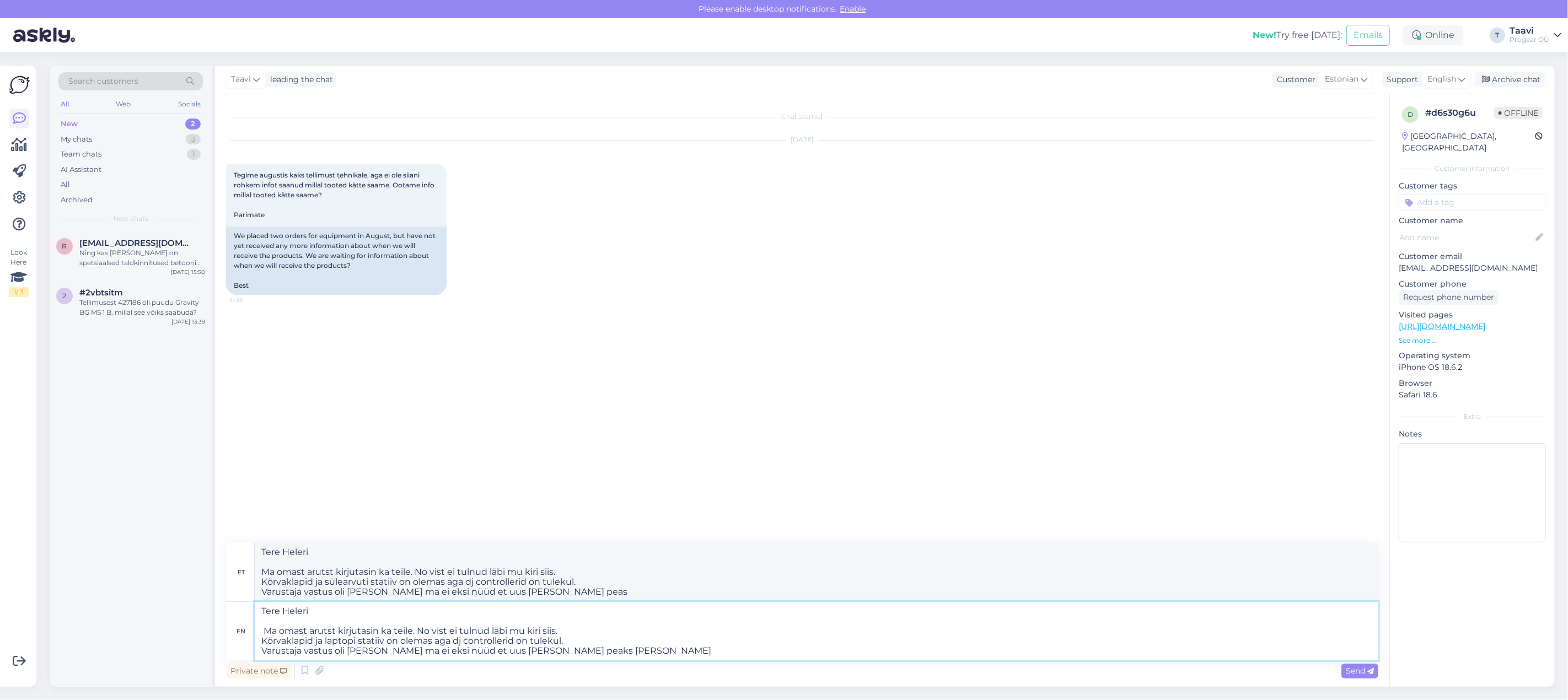
type textarea "Tere Heleri Ma omast arutst kirjutasin ka teile. No vist ei tulnud läbi mu kiri…"
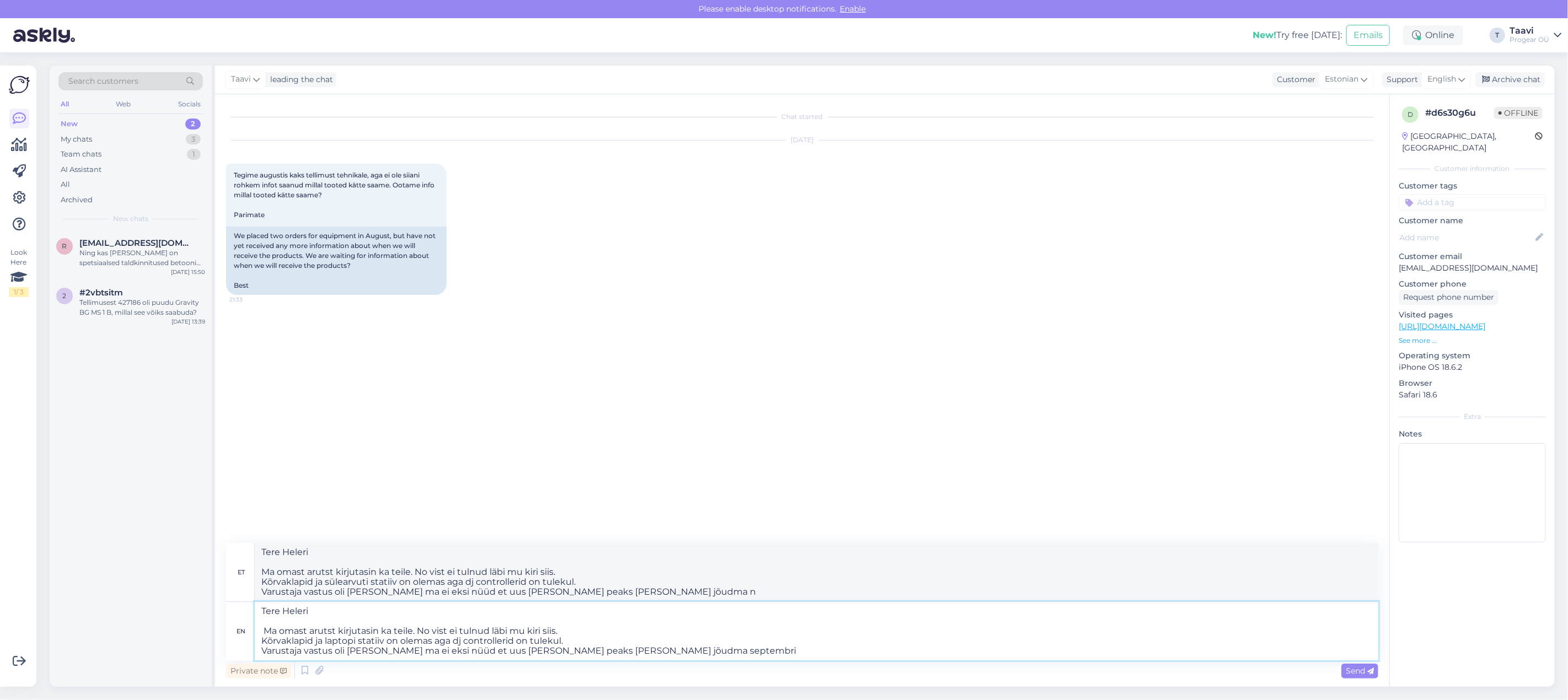
type textarea "Tere Heleri Ma omast arutst kirjutasin ka teile. No vist ei tulnud läbi mu kiri…"
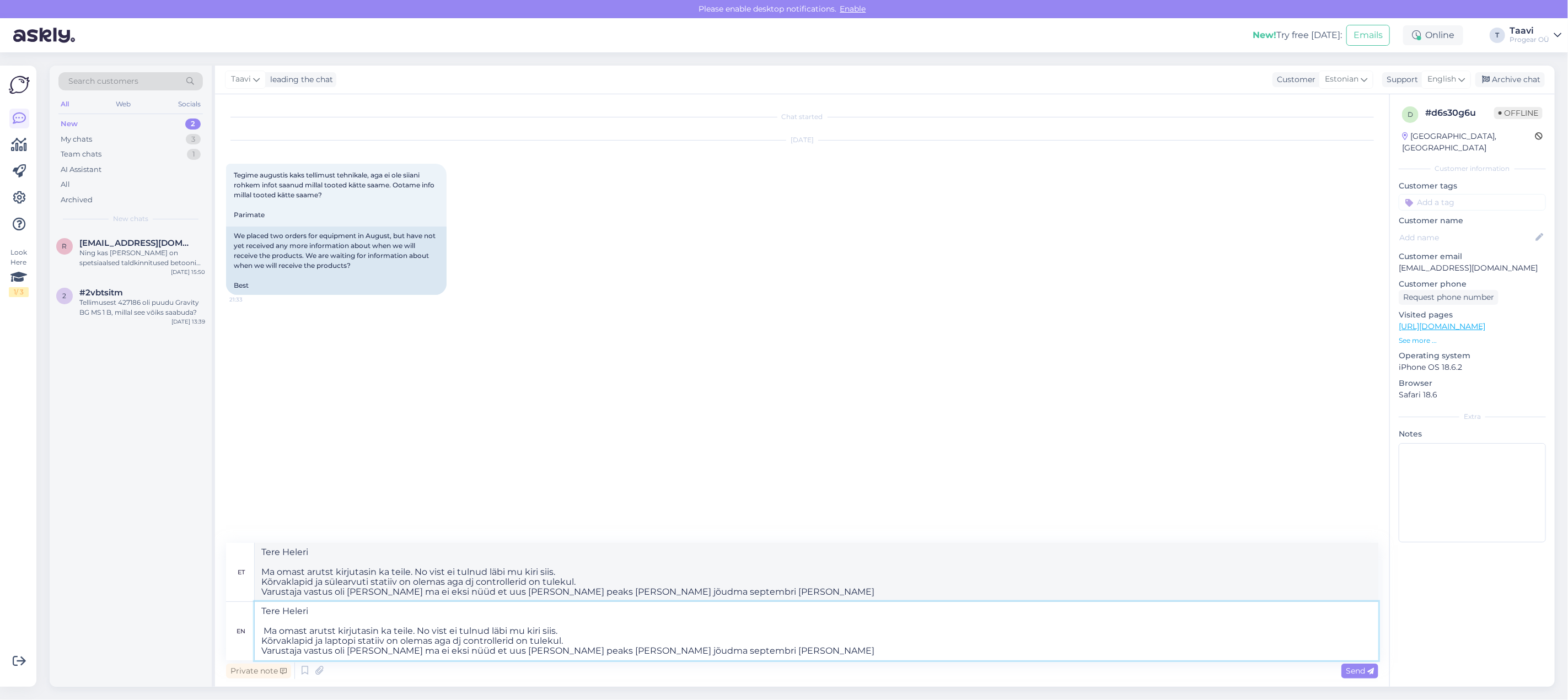
type textarea "Tere Heleri Ma omast arutst kirjutasin ka teile. No vist ei tulnud läbi mu kiri…"
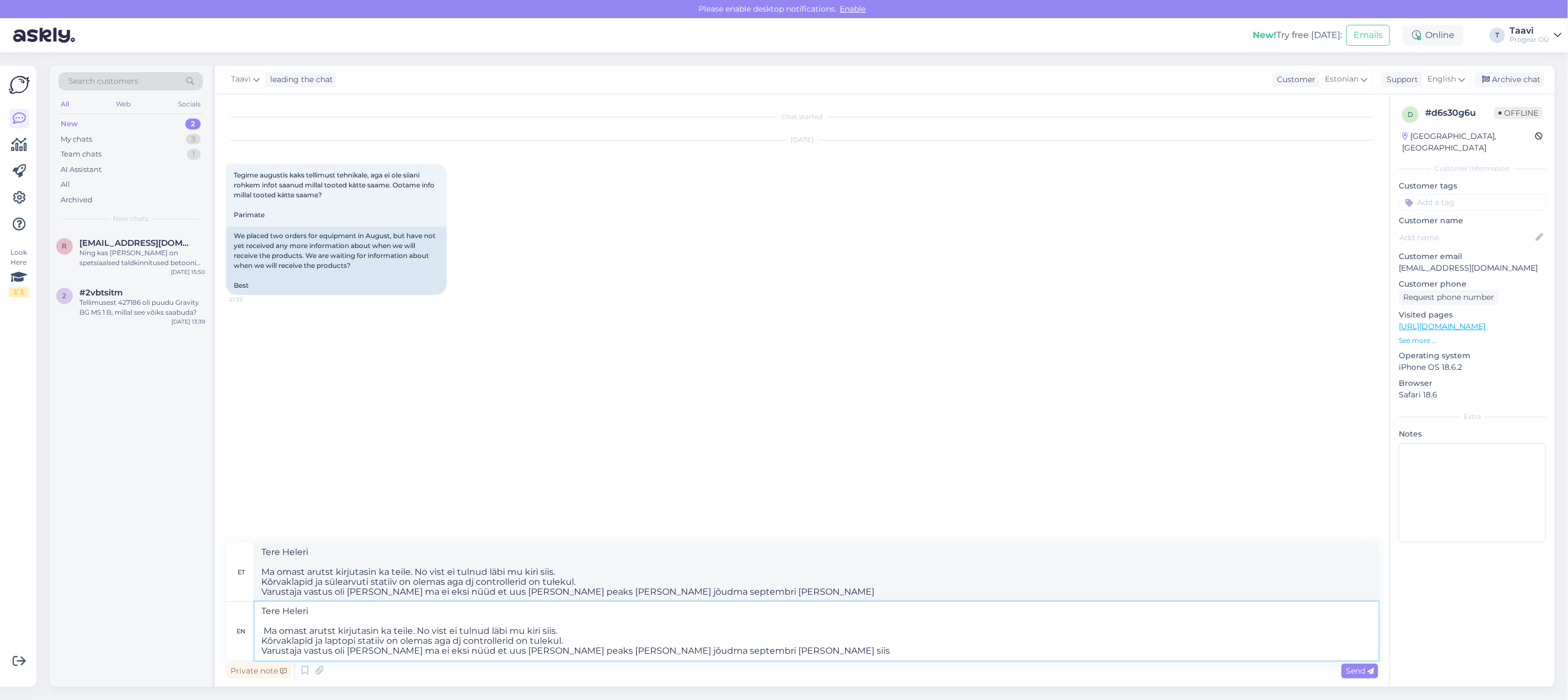
type textarea "Tere Heleri Ma omast arutst kirjutasin ka teile. No vist ei tulnud läbi mu kiri…"
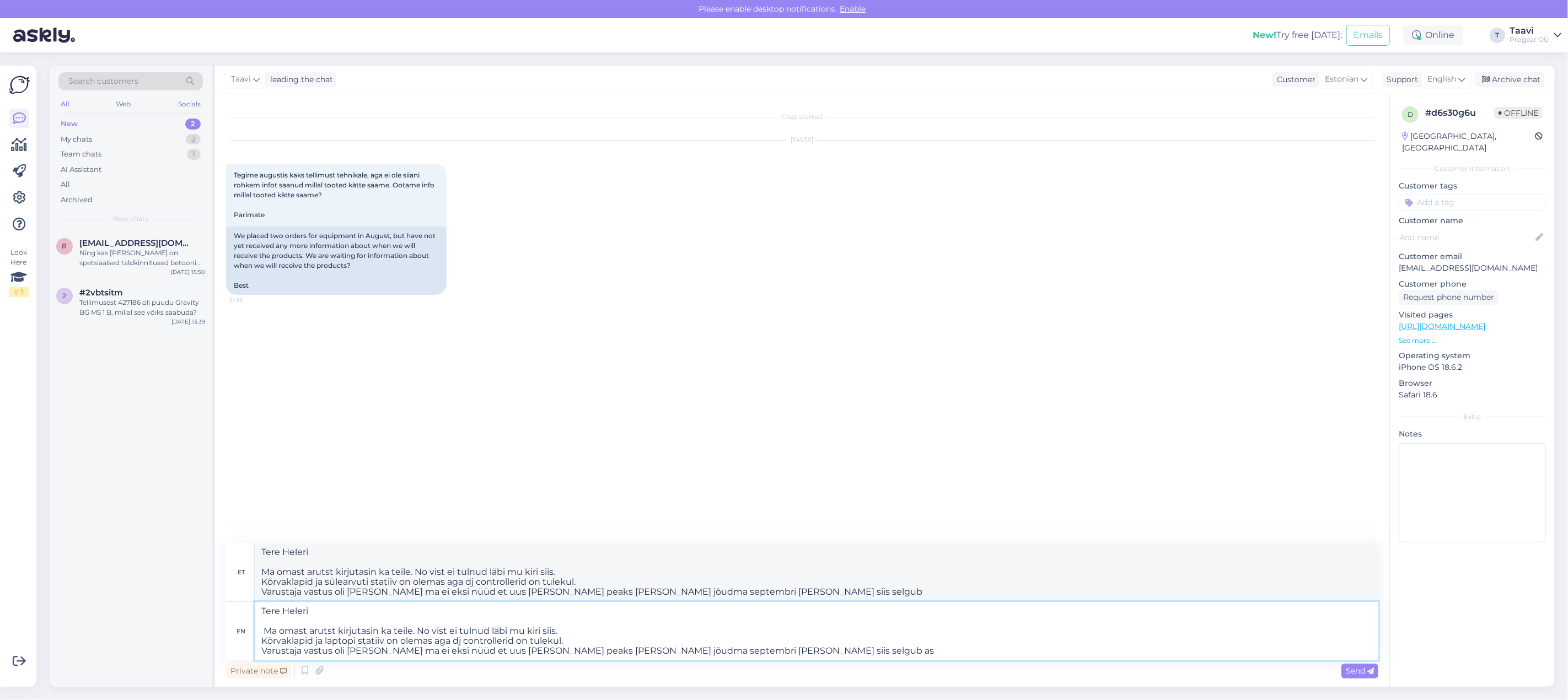
type textarea "Tere Heleri Ma omast arutst kirjutasin ka teile. No vist ei tulnud läbi mu kiri…"
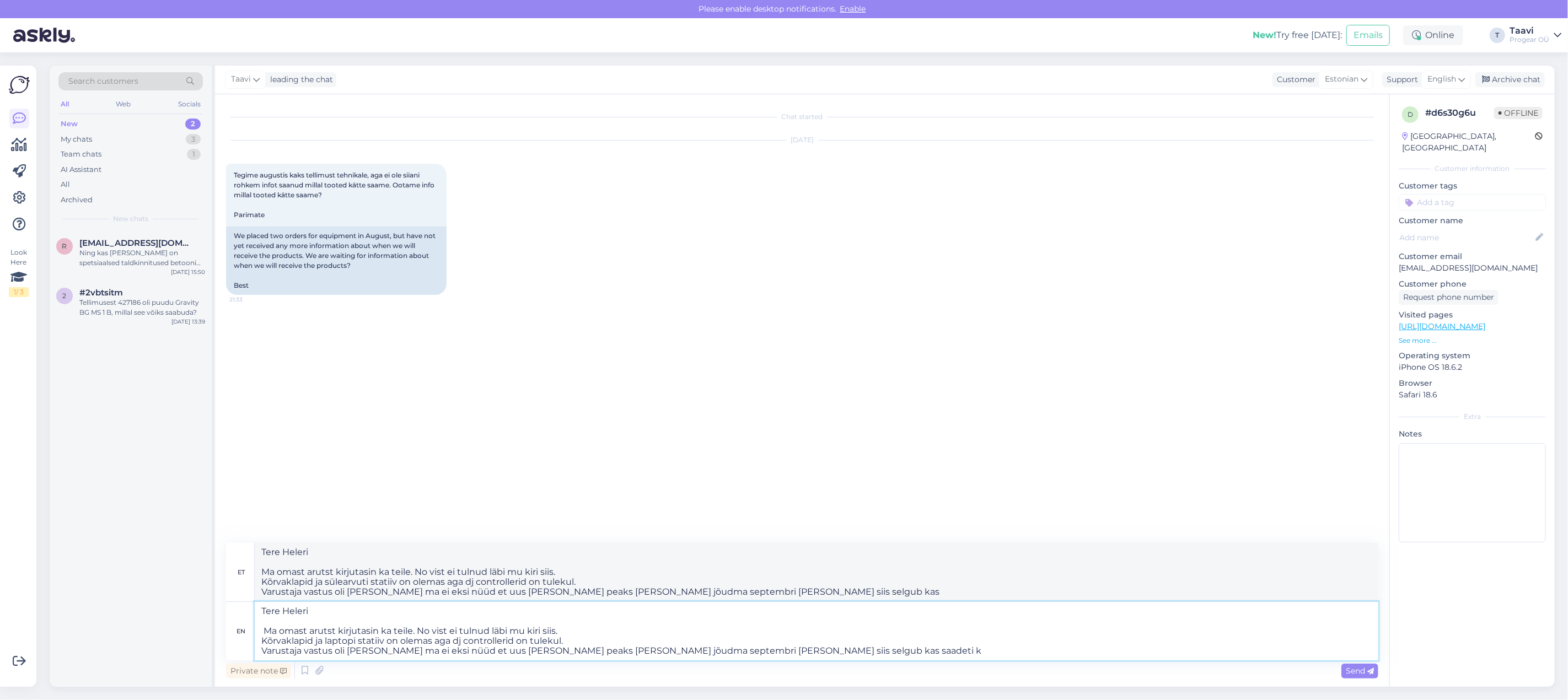
type textarea "Tere Heleri Ma omast arutst kirjutasin ka teile. No vist ei tulnud läbi mu kiri…"
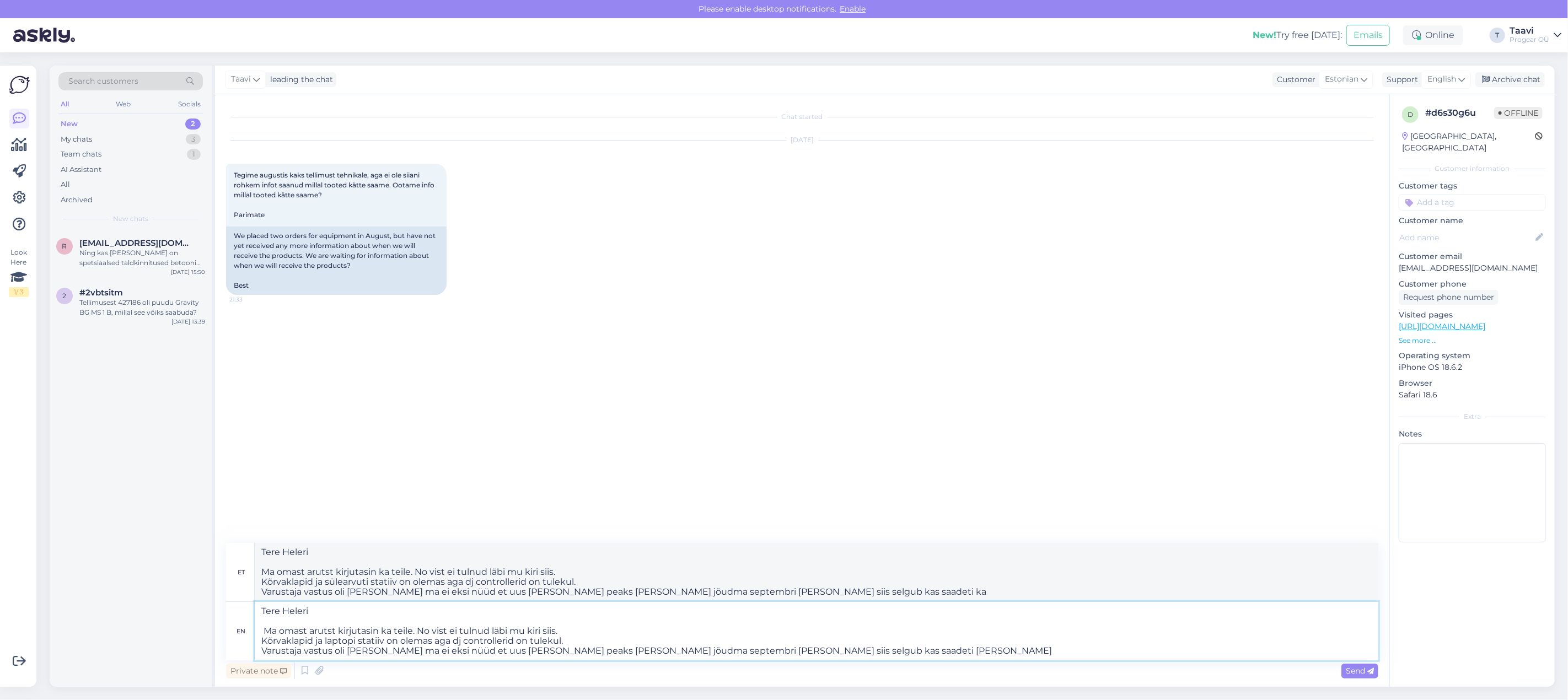
type textarea "Tere Heleri Ma omast arutst kirjutasin ka teile. No vist ei tulnud läbi mu kiri…"
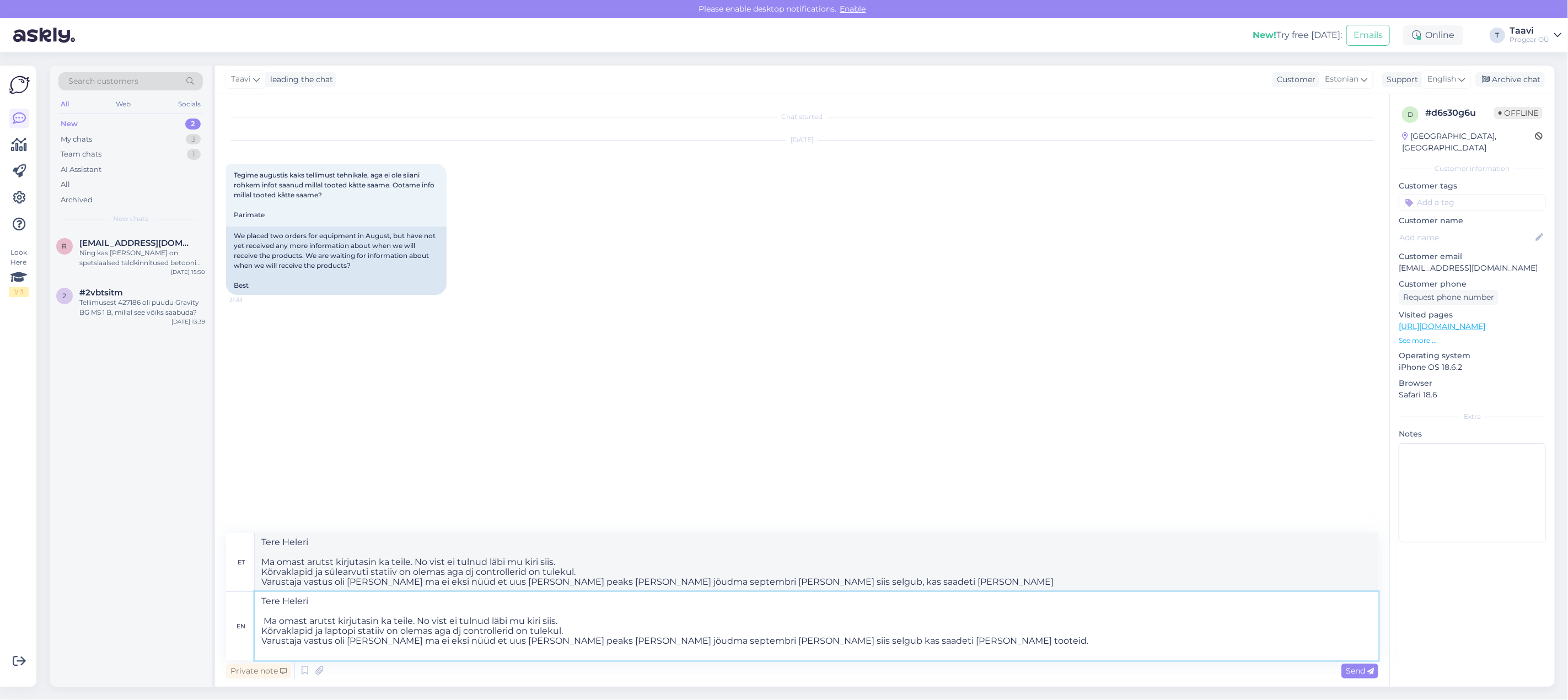
type textarea "Tere Heleri Ma omast arutst kirjutasin ka teile. No vist ei tulnud läbi mu kiri…"
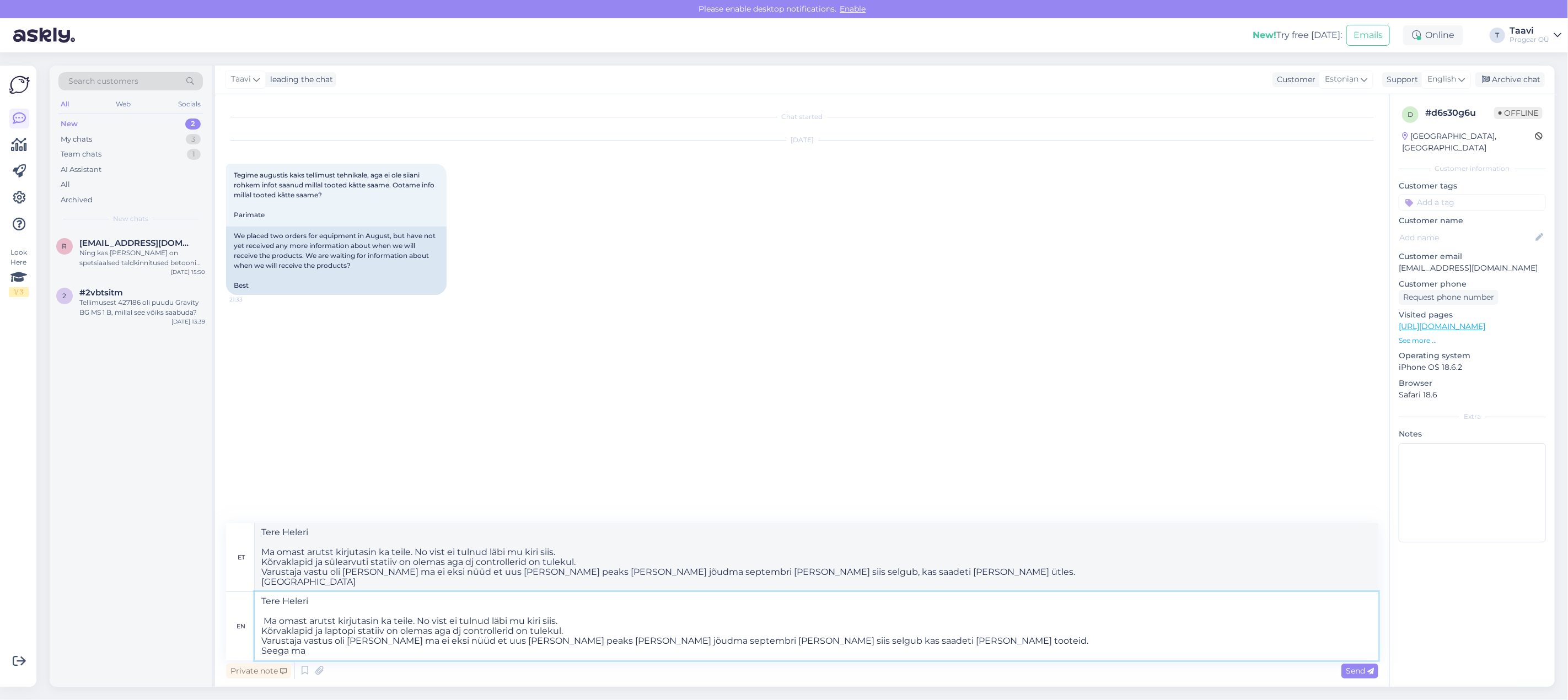
type textarea "Tere Heleri Ma omast arutst kirjutasin ka teile. No vist ei tulnud läbi mu kiri…"
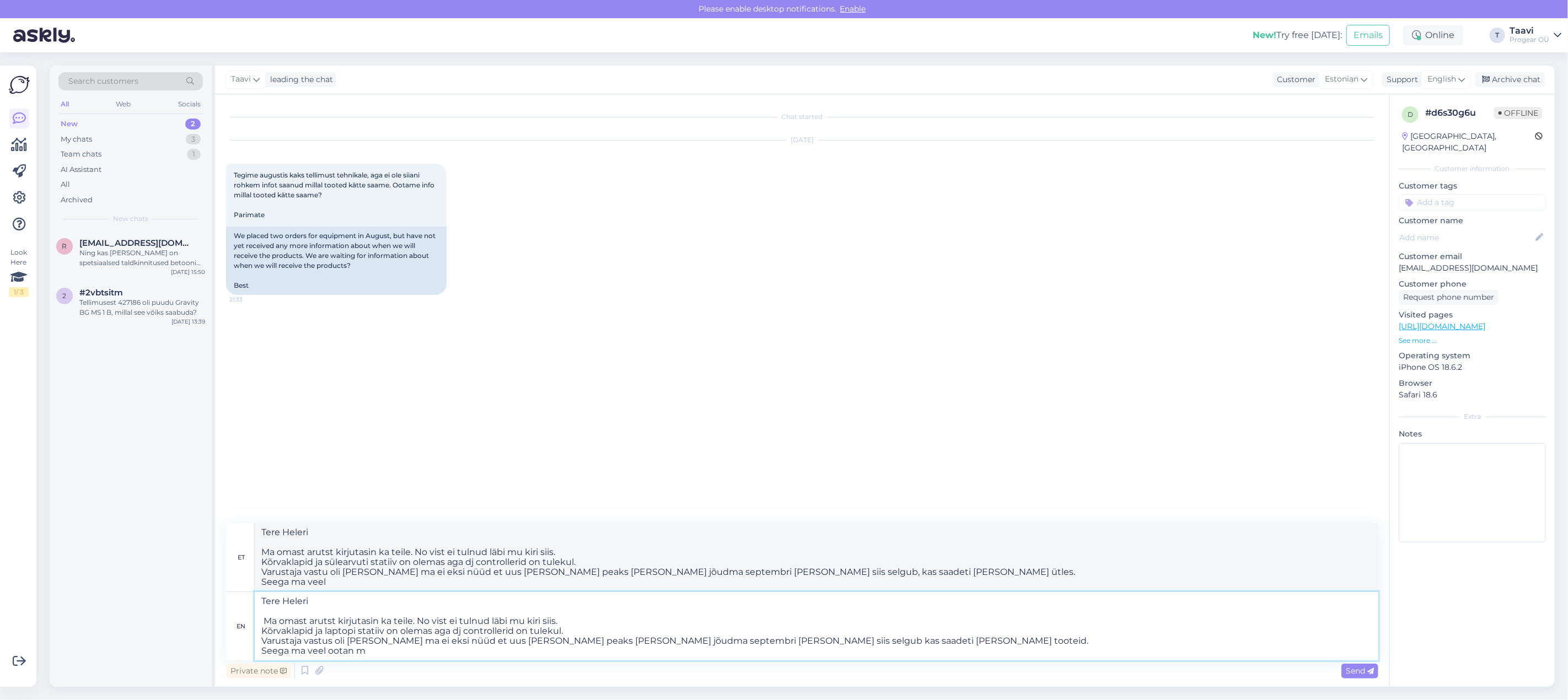
type textarea "Tere Heleri Ma omast arutst kirjutasin ka teile. No vist ei tulnud läbi mu kiri…"
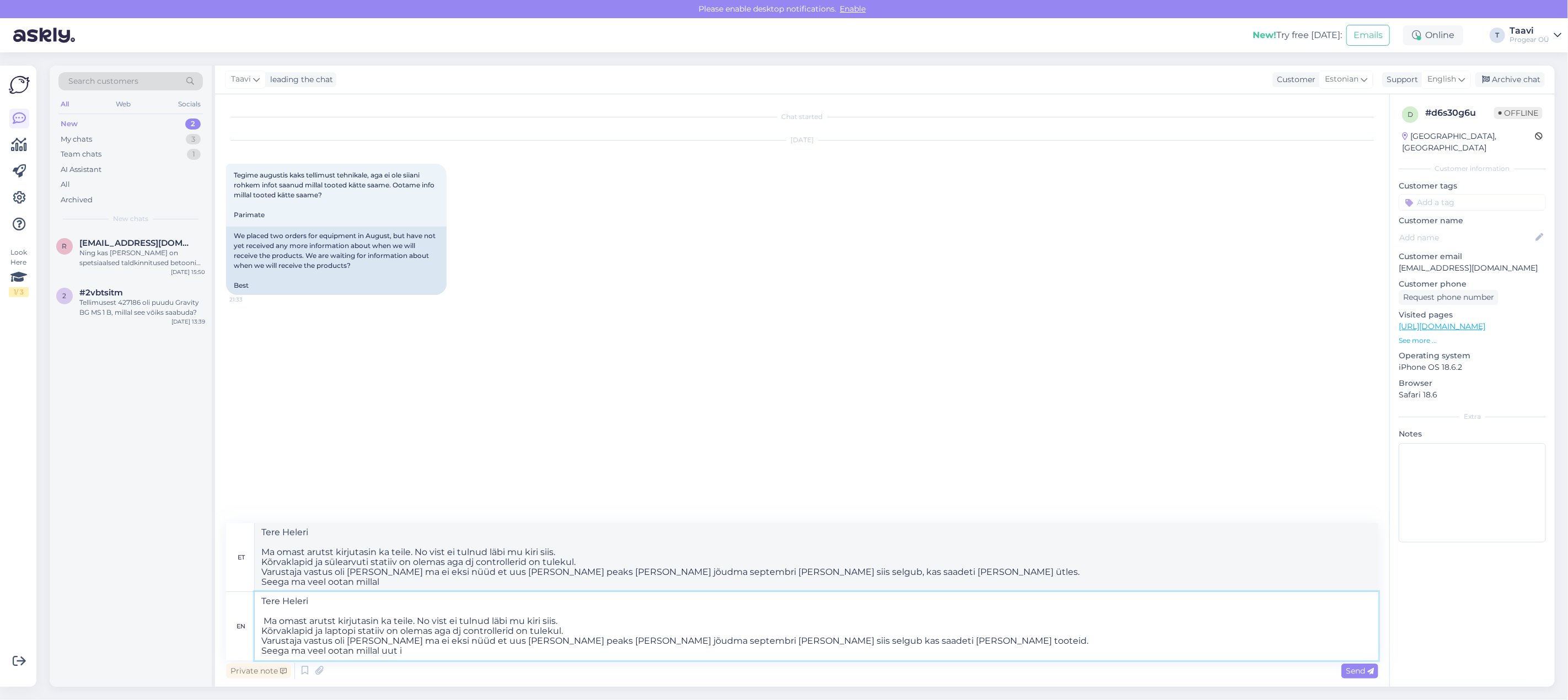
type textarea "Tere Heleri Ma omast arutst kirjutasin ka teile. No vist ei tulnud läbi mu kiri…"
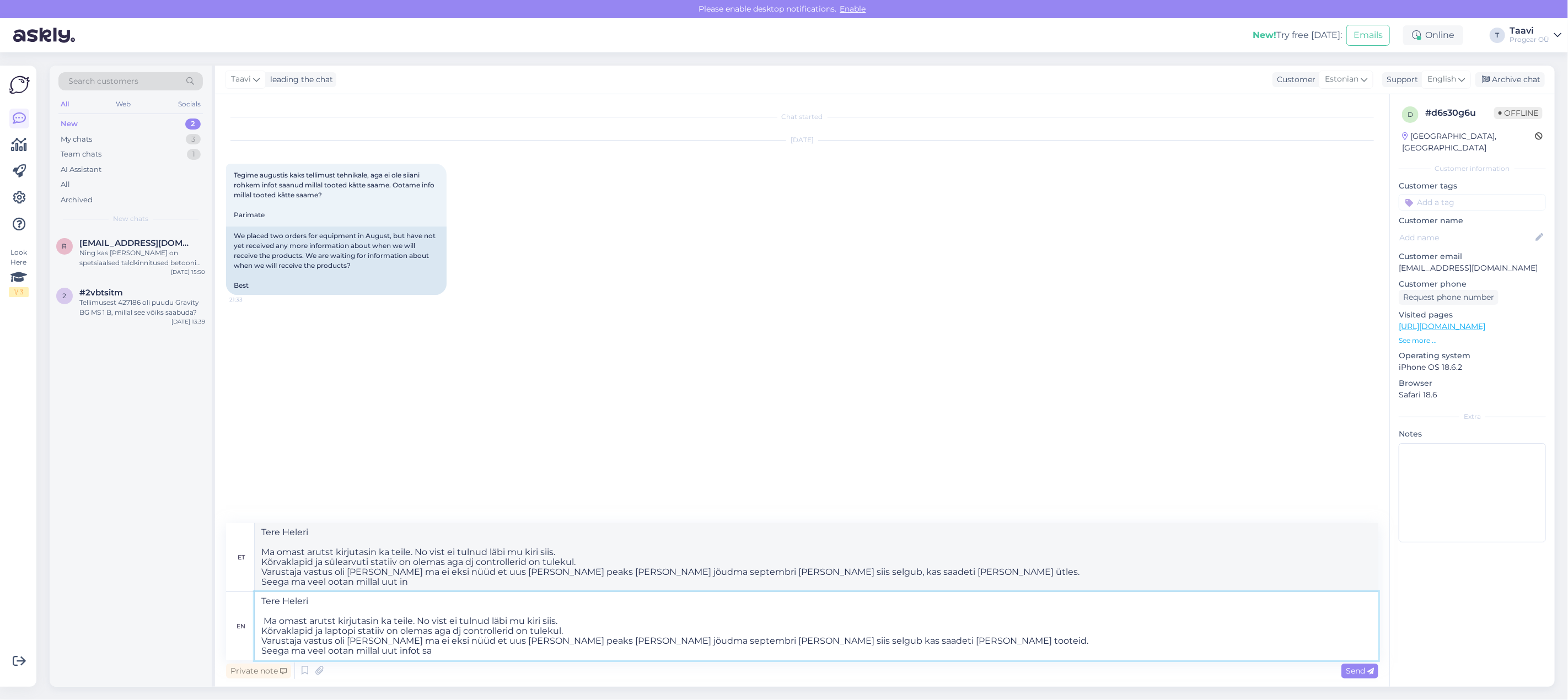
type textarea "Tere Heleri Ma omast arutst kirjutasin ka teile. No vist ei tulnud läbi mu kiri…"
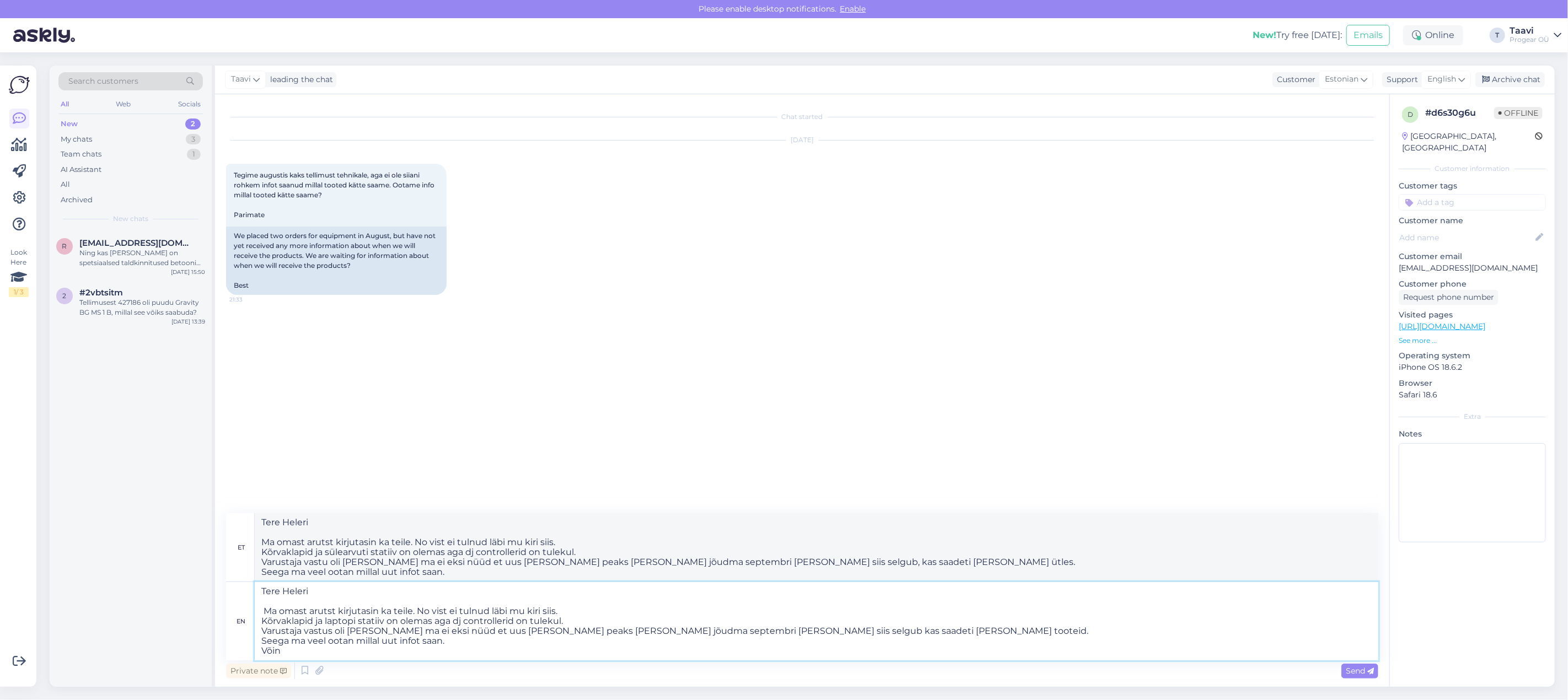
type textarea "Tere Heleri Ma omast arutst kirjutasin ka teile. No vist ei tulnud läbi mu kiri…"
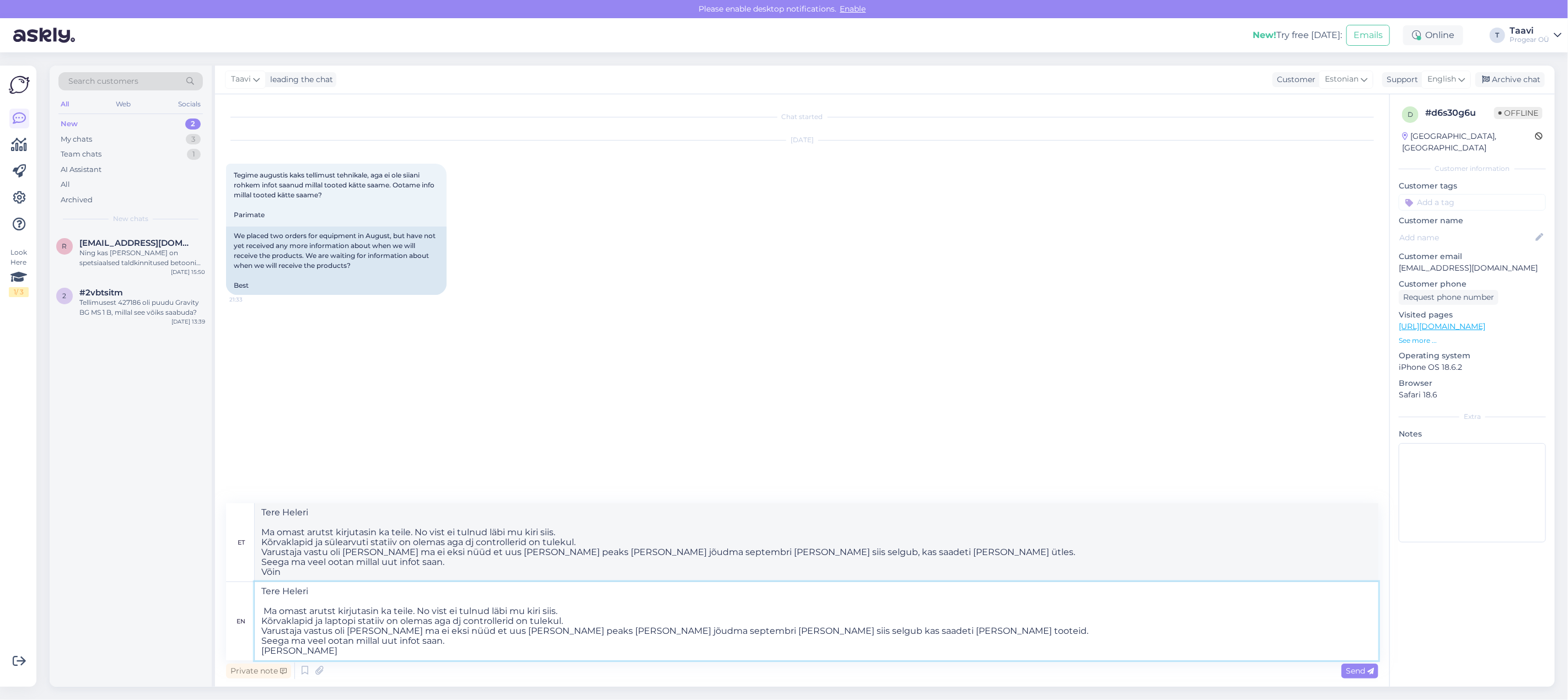
type textarea "Tere Heleri Ma omast arutst kirjutasin ka teile. No vist ei tulnud läbi mu kiri…"
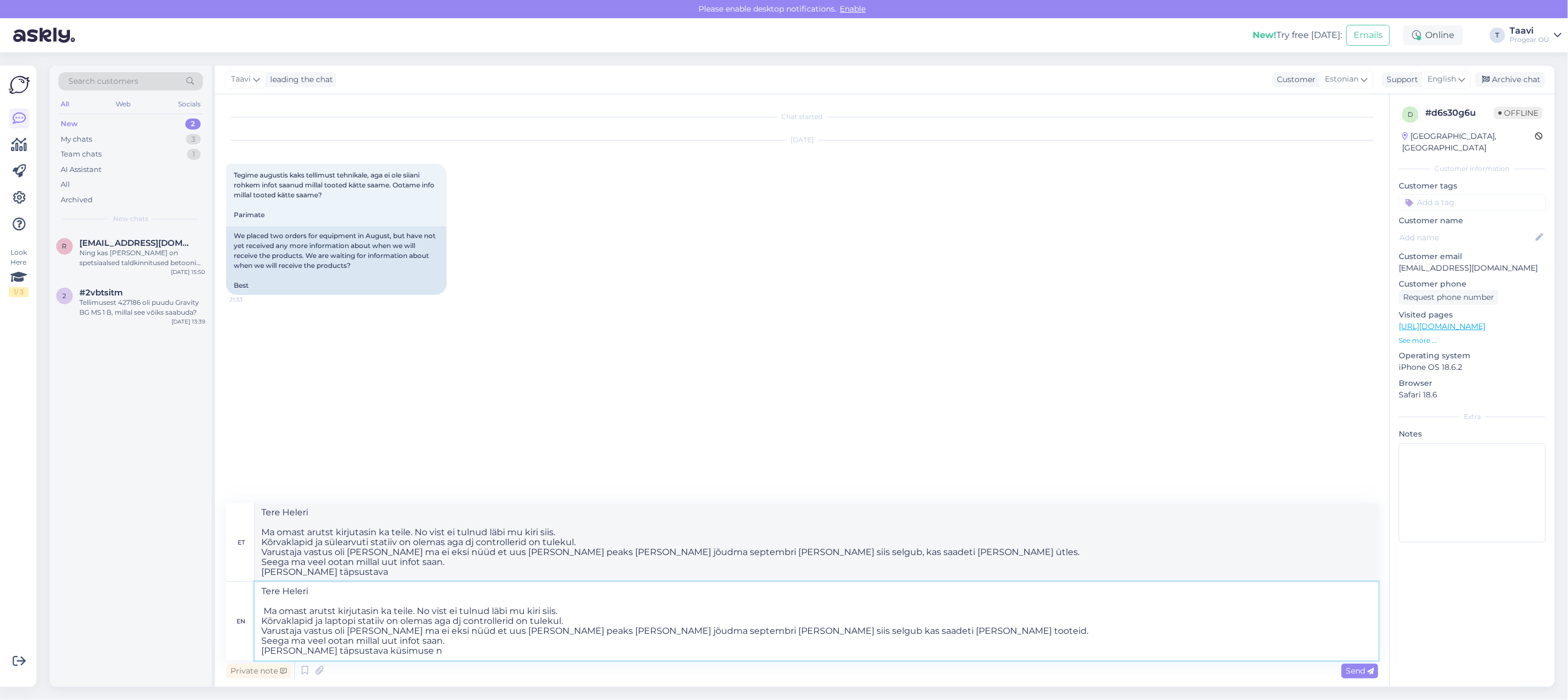
type textarea "Tere Heleri Ma omast arutst kirjutasin ka teile. No vist ei tulnud läbi mu kiri…"
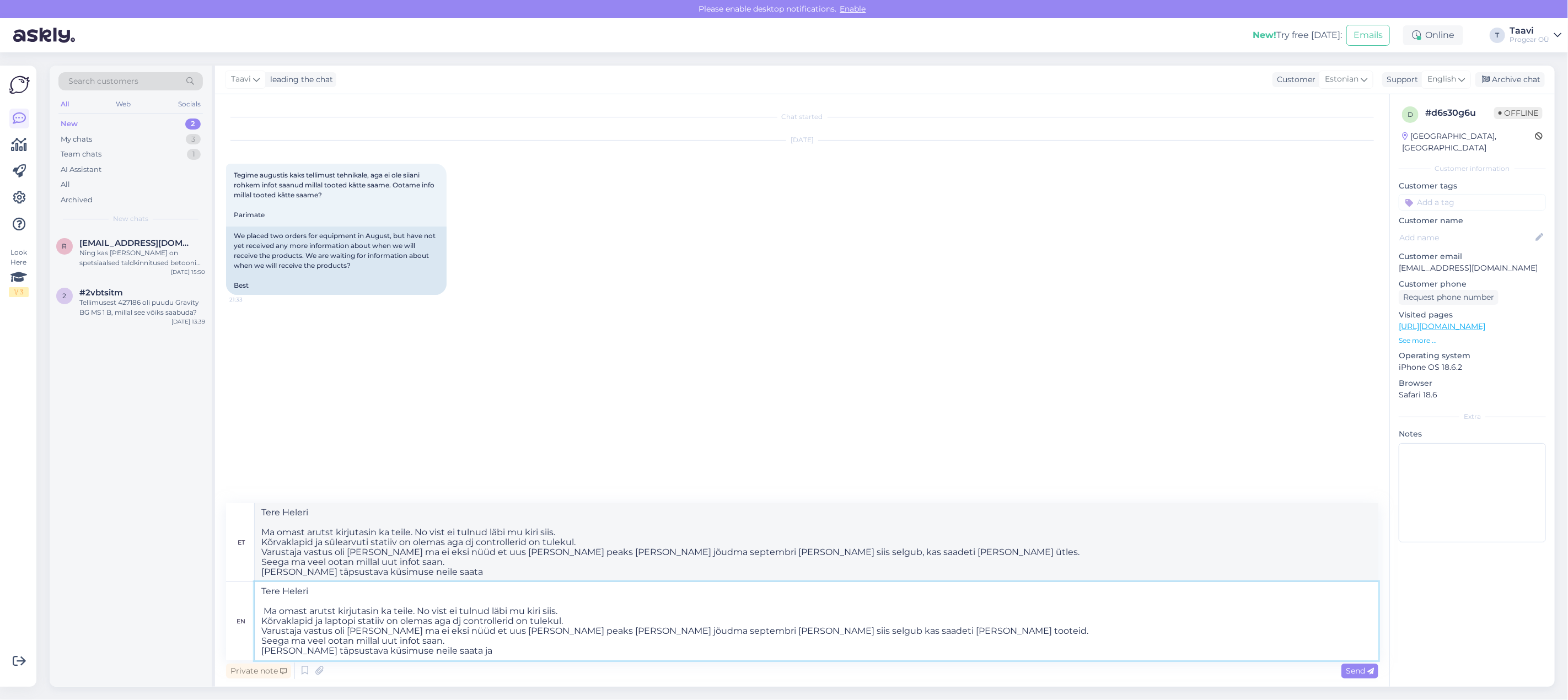
type textarea "Tere Heleri Ma omast arutst kirjutasin ka teile. No vist ei tulnud läbi mu kiri…"
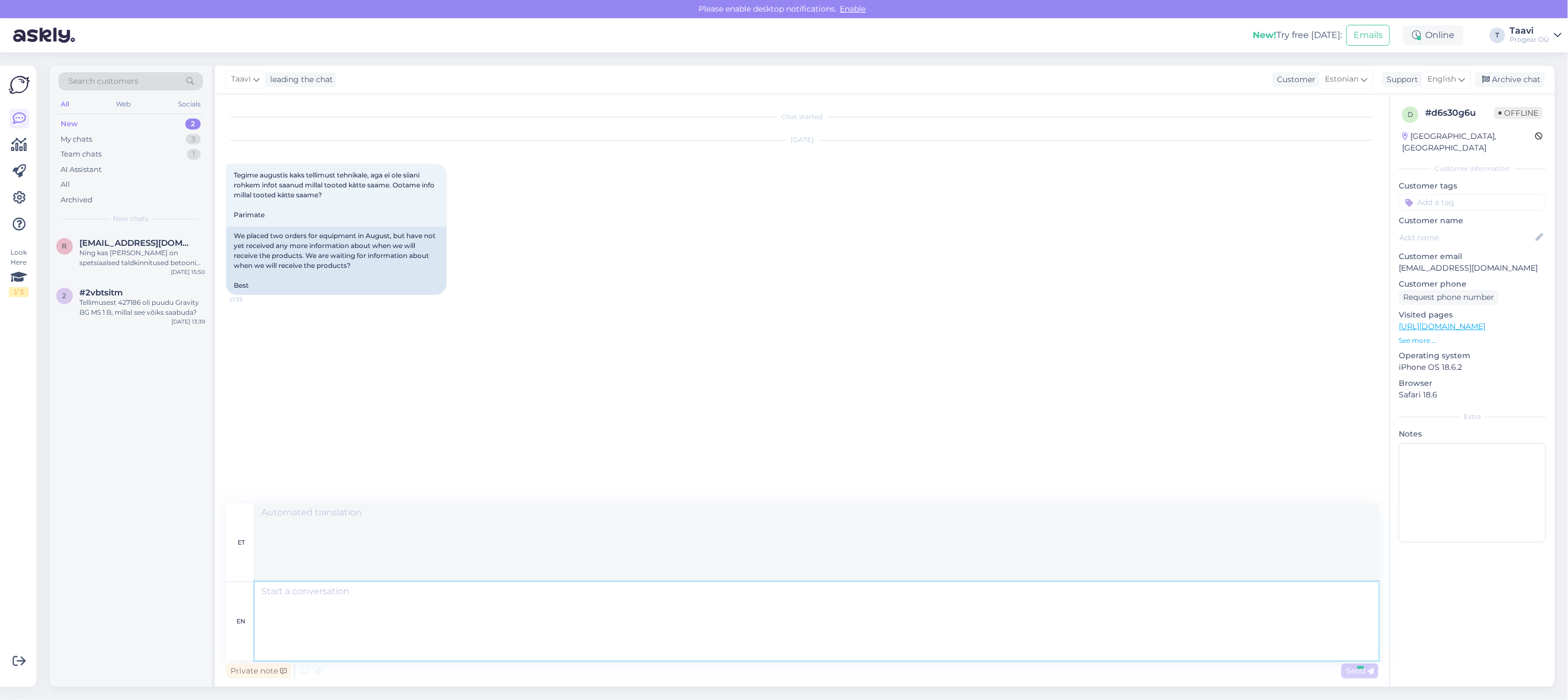
scroll to position [2, 0]
